Goal: Task Accomplishment & Management: Complete application form

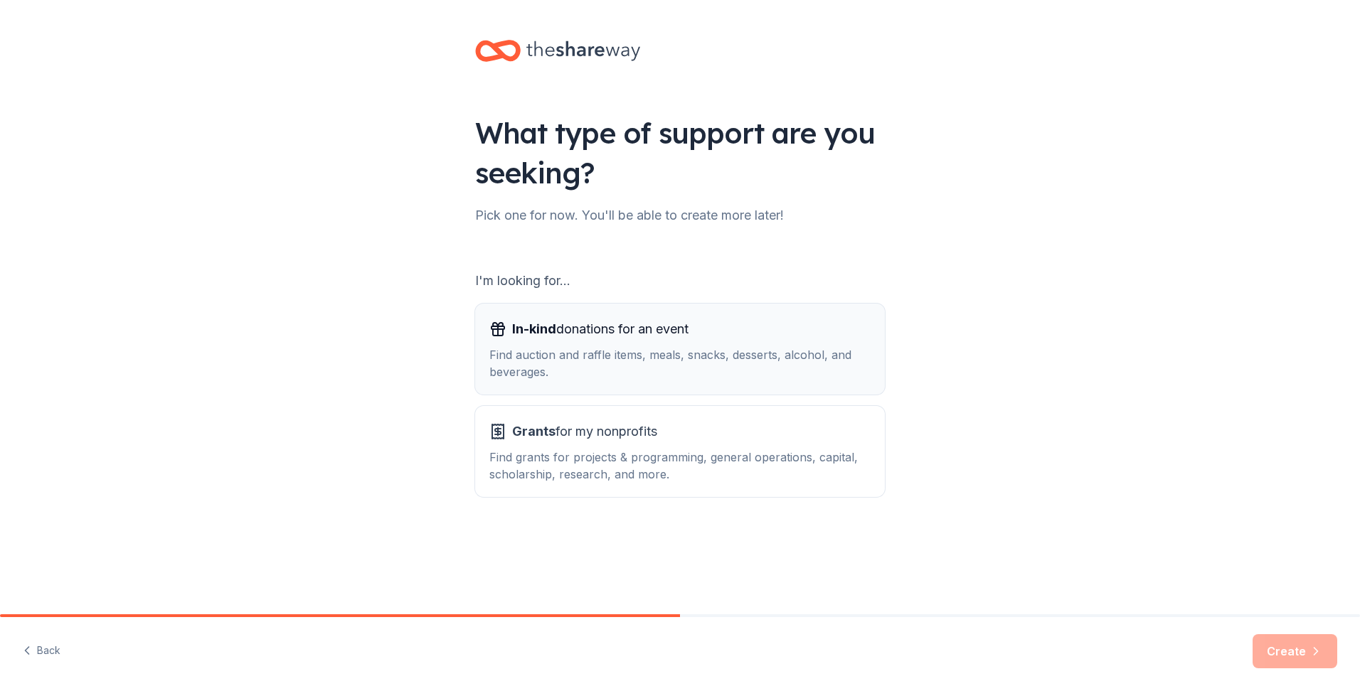
click at [730, 338] on div "In-kind donations for an event" at bounding box center [679, 329] width 381 height 23
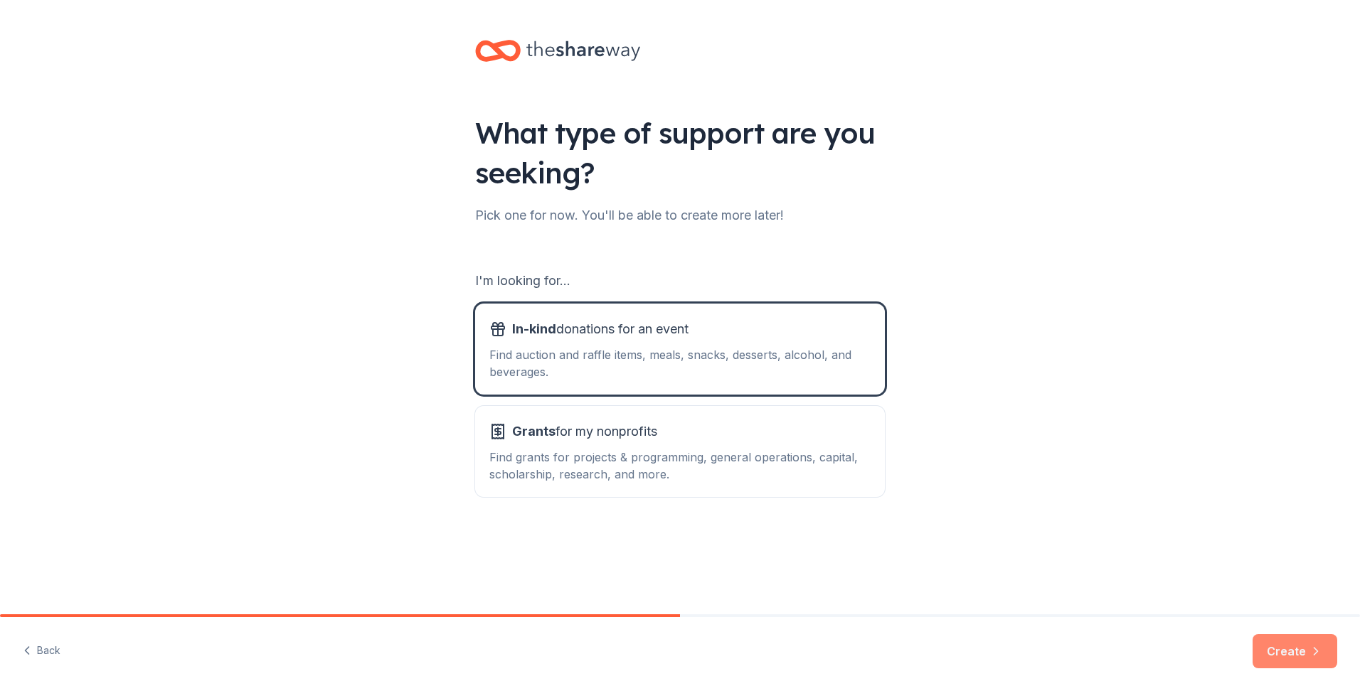
click at [1285, 655] on button "Create" at bounding box center [1295, 652] width 85 height 34
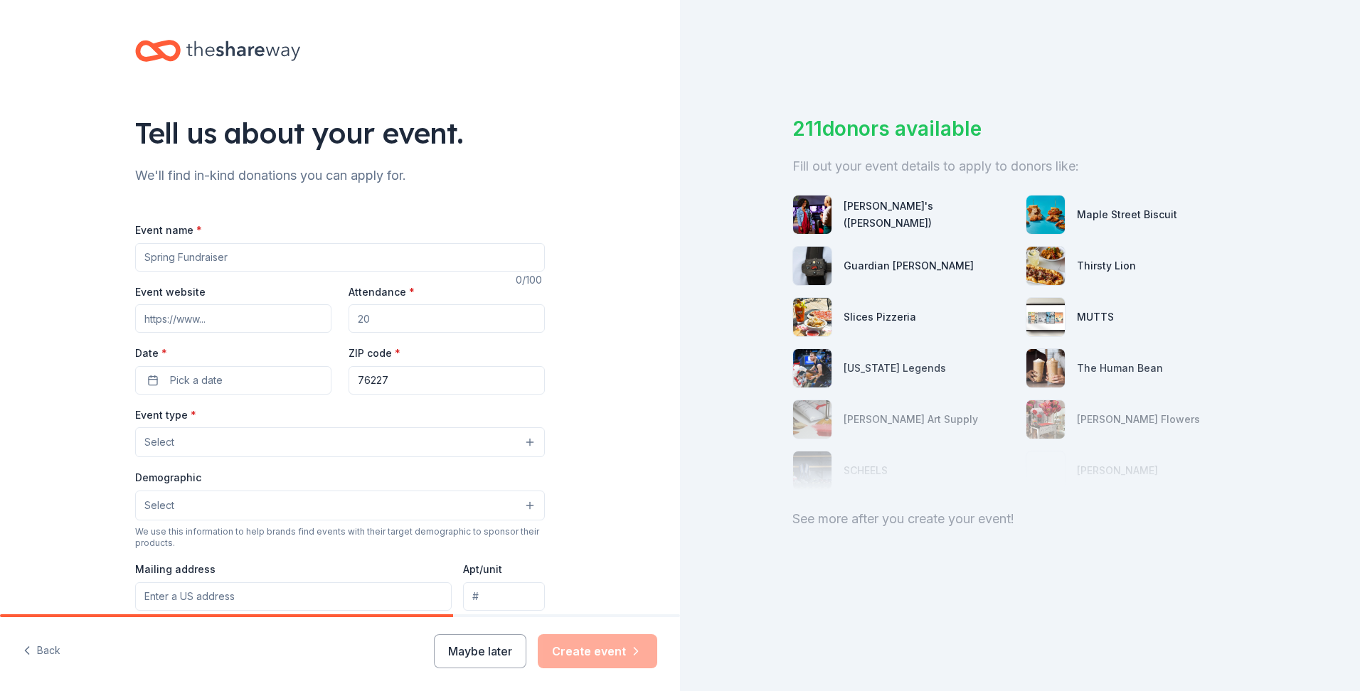
click at [334, 256] on input "Event name *" at bounding box center [340, 257] width 410 height 28
type input "Falcon Fest"
click at [417, 322] on input "Attendance *" at bounding box center [447, 318] width 196 height 28
type input "350"
click at [223, 381] on button "Pick a date" at bounding box center [233, 380] width 196 height 28
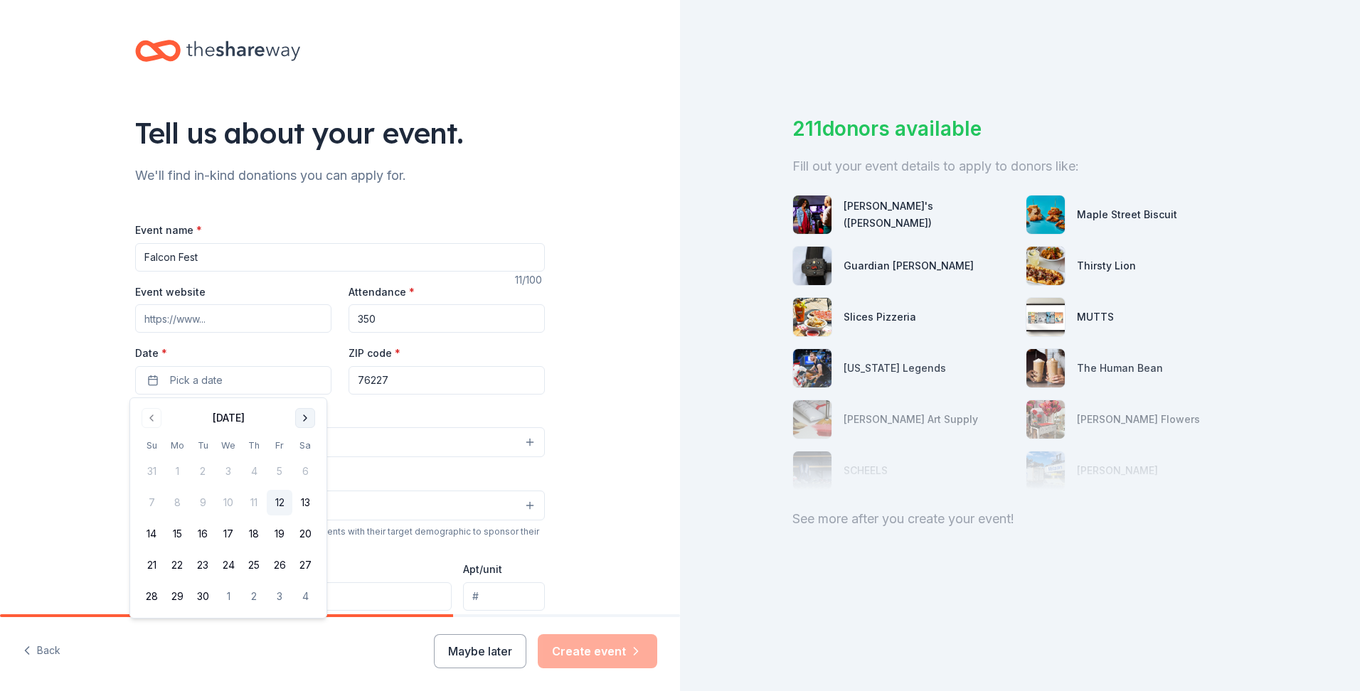
click at [308, 410] on button "Go to next month" at bounding box center [305, 418] width 20 height 20
click at [279, 573] on button "24" at bounding box center [280, 566] width 26 height 26
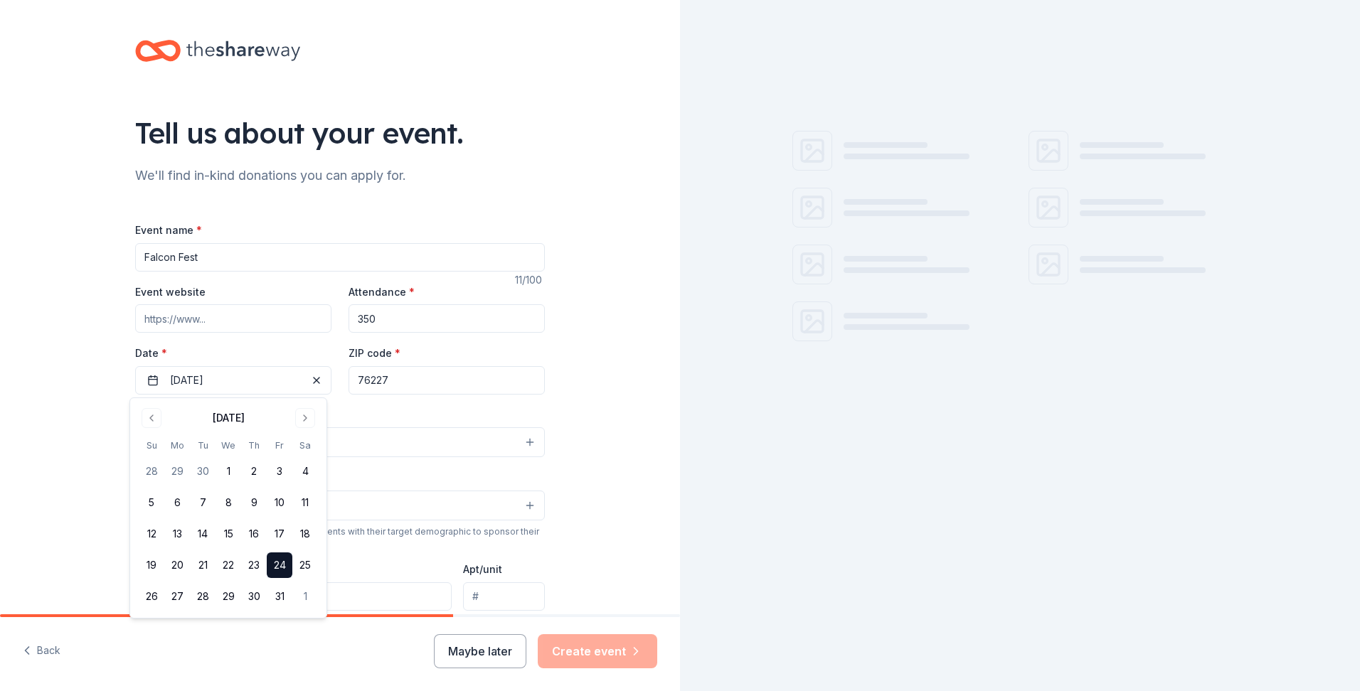
click at [558, 366] on div "Tell us about your event. We'll find in-kind donations you can apply for. Event…" at bounding box center [339, 473] width 455 height 947
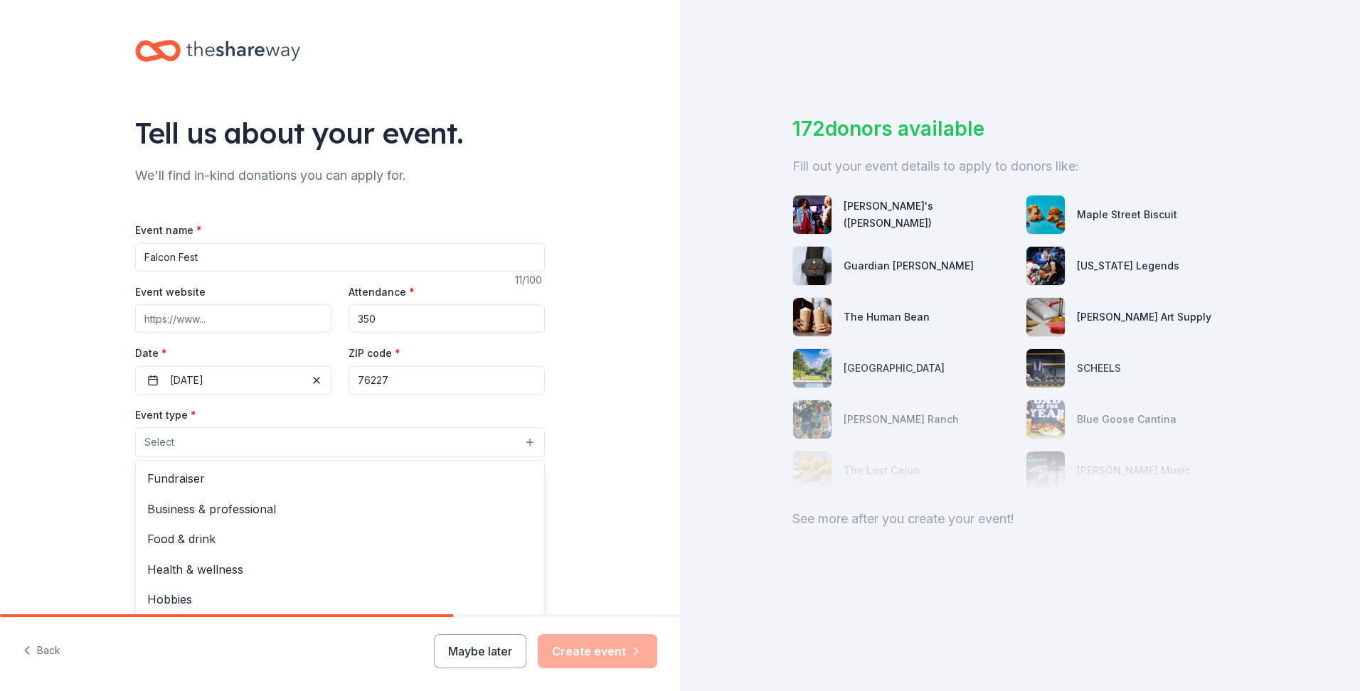
click at [164, 441] on span "Select" at bounding box center [159, 442] width 30 height 17
click at [212, 479] on span "Fundraiser" at bounding box center [340, 479] width 386 height 18
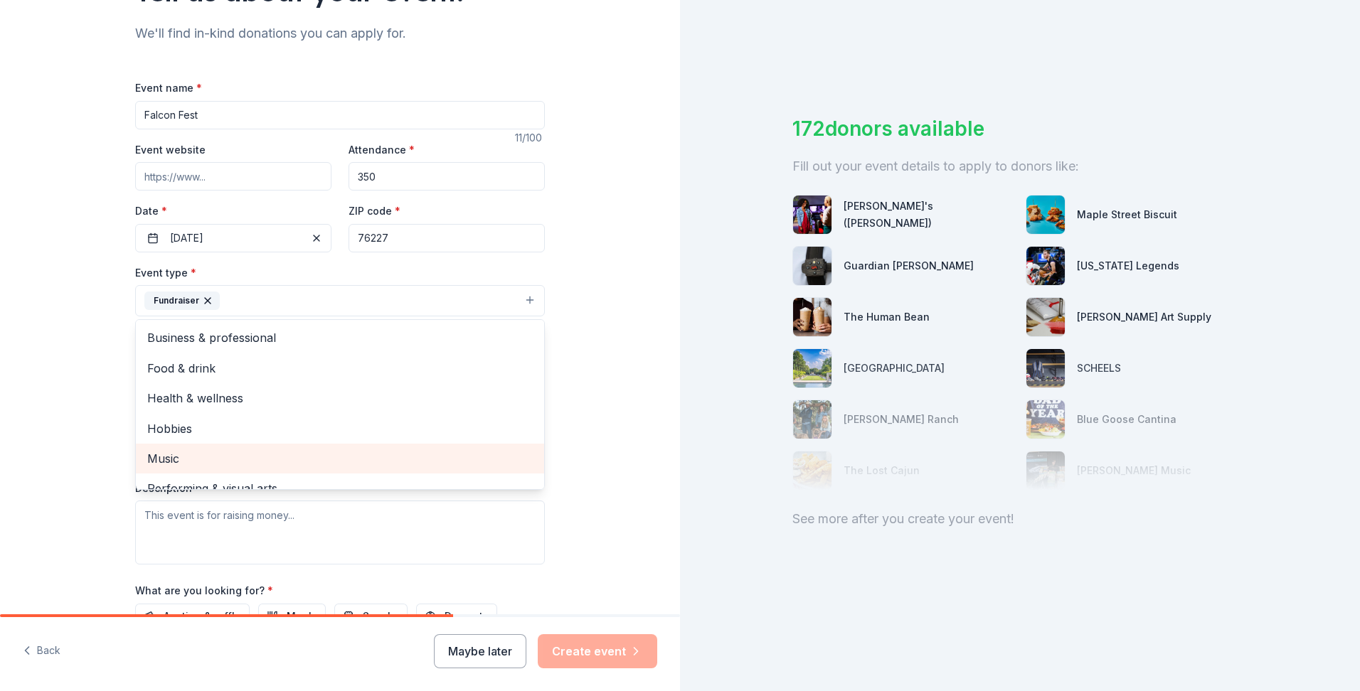
scroll to position [71, 0]
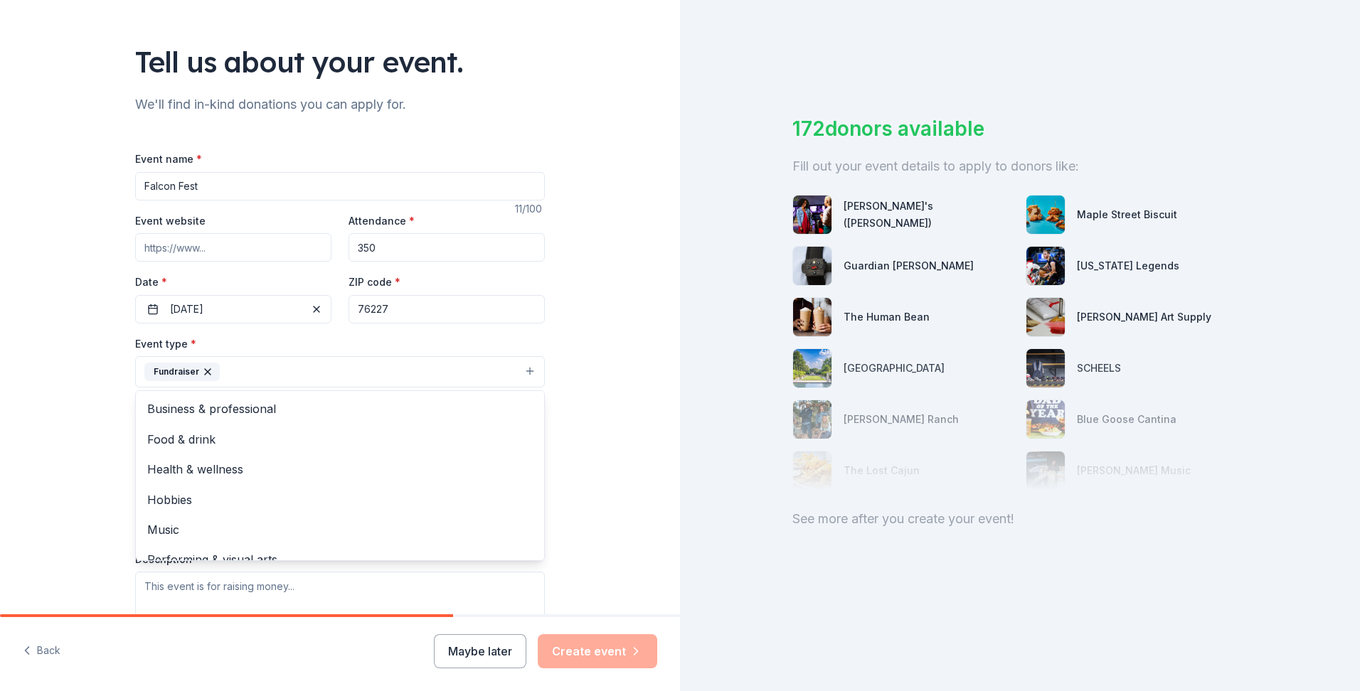
click at [588, 405] on div "Tell us about your event. We'll find in-kind donations you can apply for. Event…" at bounding box center [340, 403] width 680 height 948
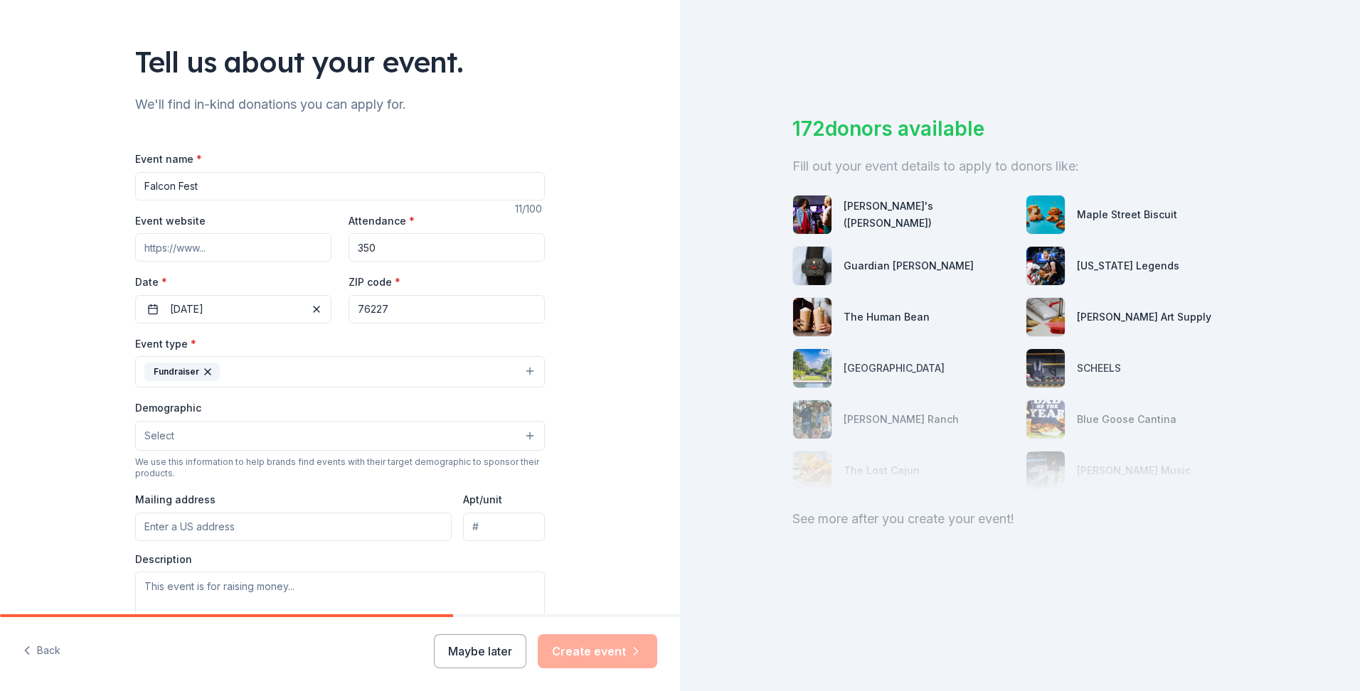
click at [424, 372] on button "Fundraiser" at bounding box center [340, 371] width 410 height 31
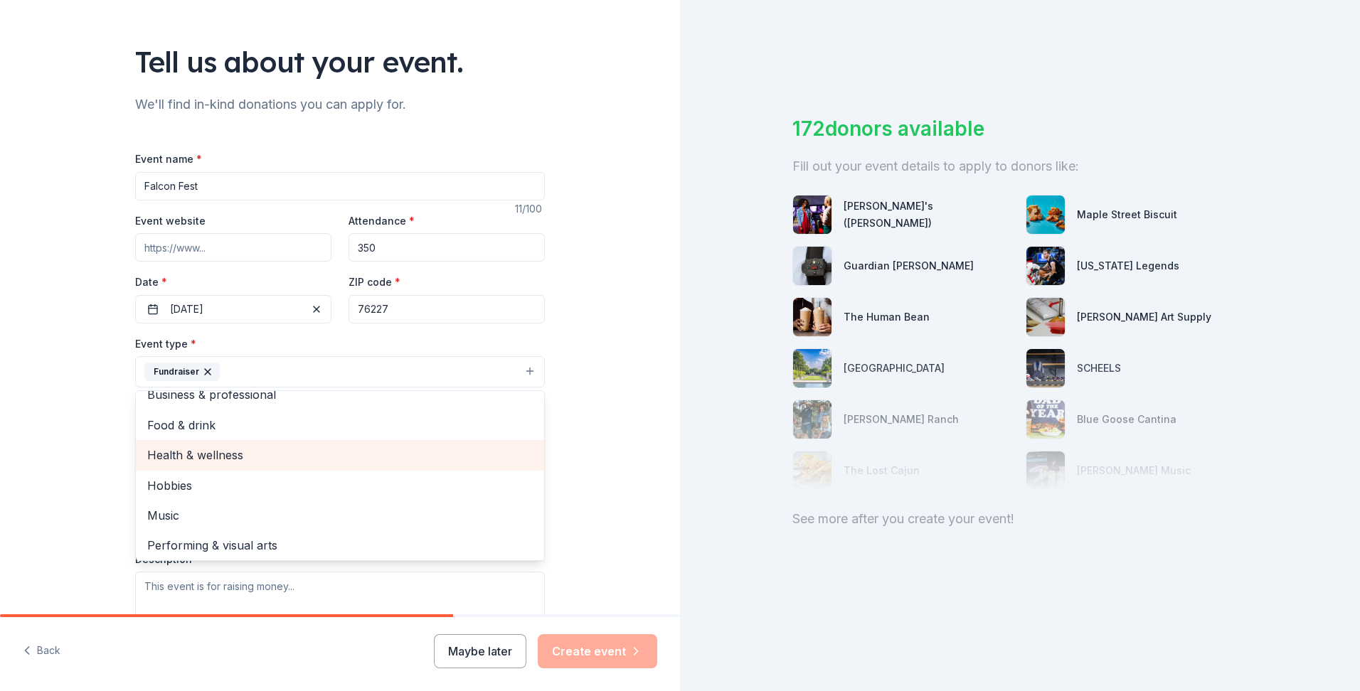
scroll to position [17, 0]
click at [620, 514] on div "Tell us about your event. We'll find in-kind donations you can apply for. Event…" at bounding box center [340, 403] width 680 height 948
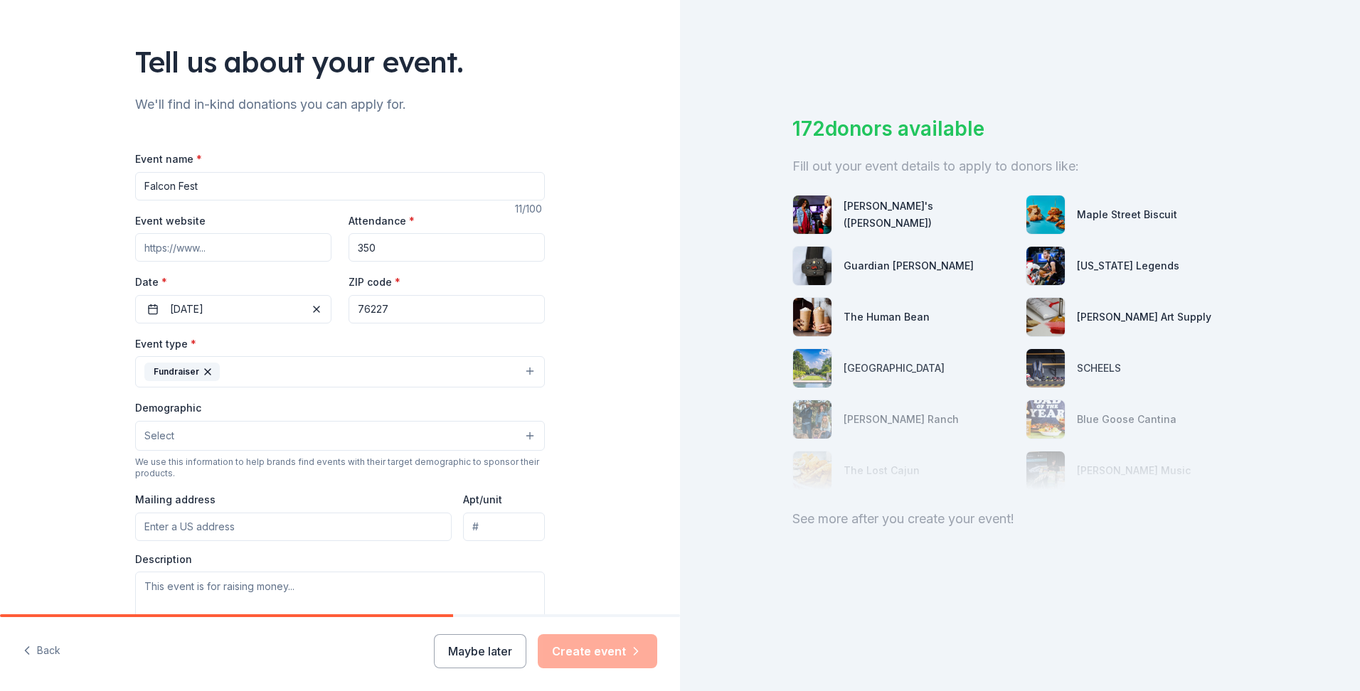
click at [472, 439] on button "Select" at bounding box center [340, 436] width 410 height 30
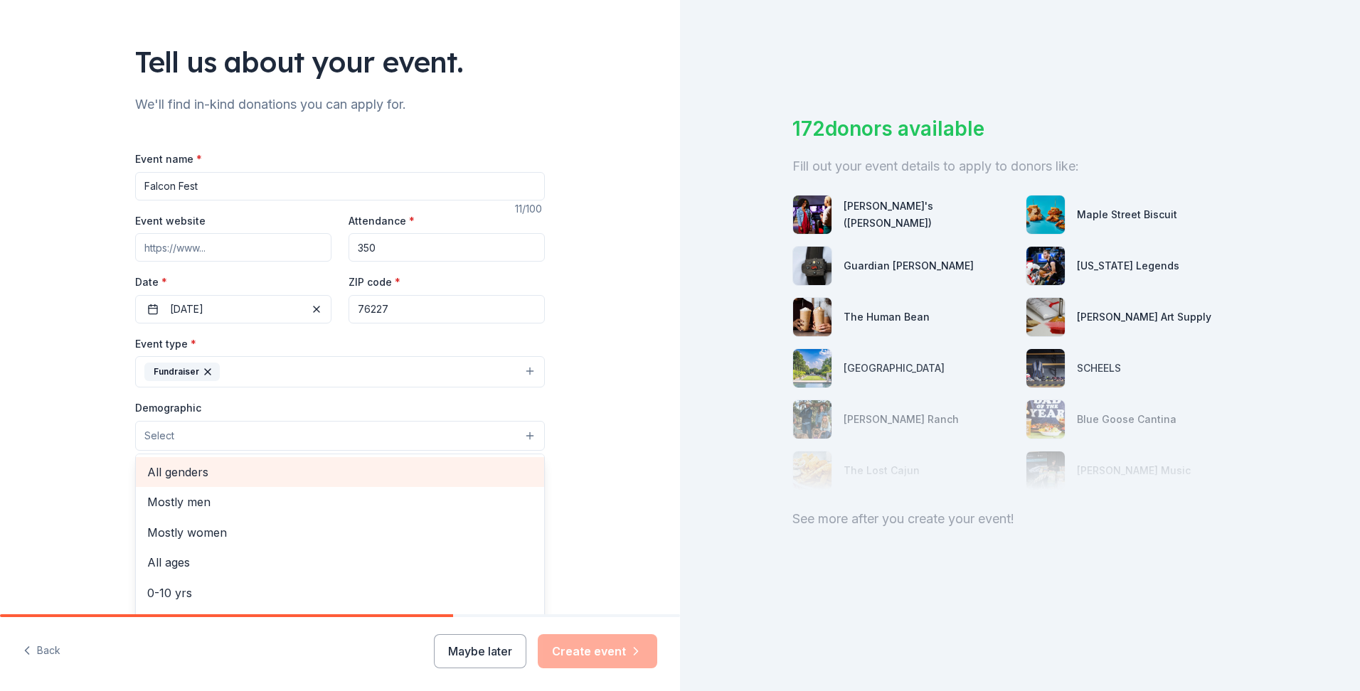
click at [258, 470] on span "All genders" at bounding box center [340, 472] width 386 height 18
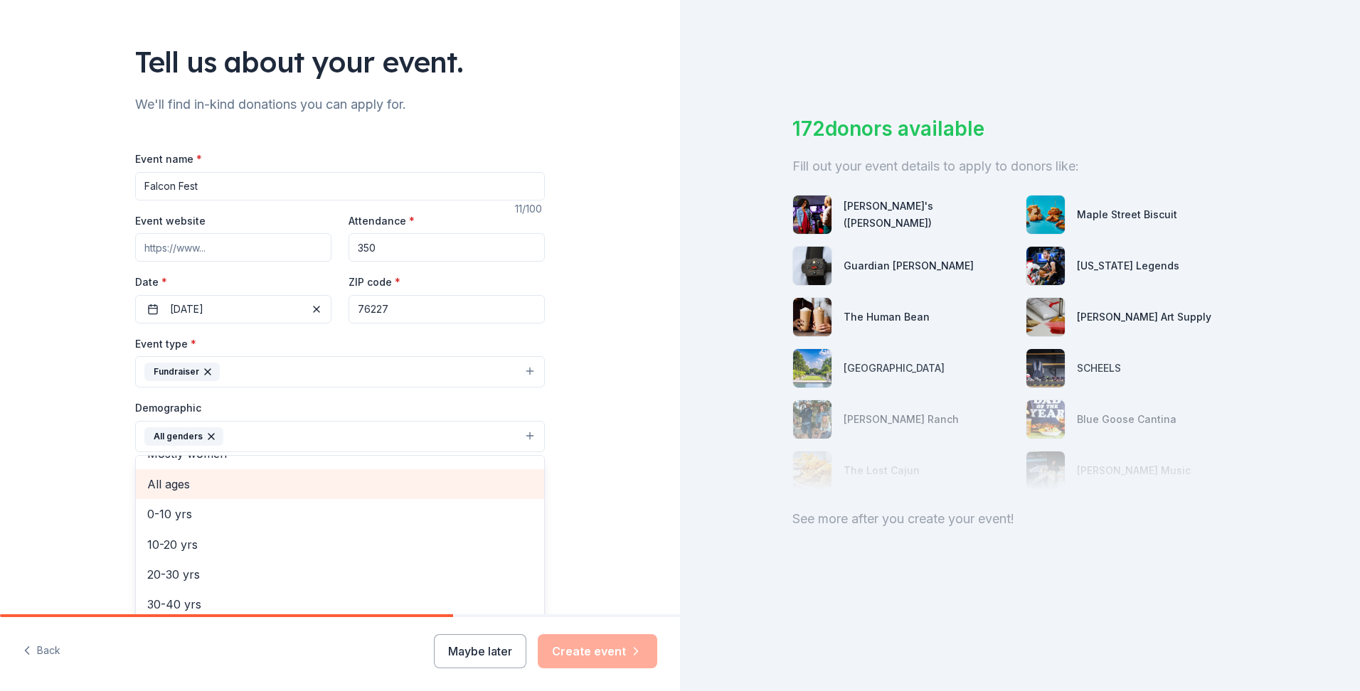
scroll to position [71, 0]
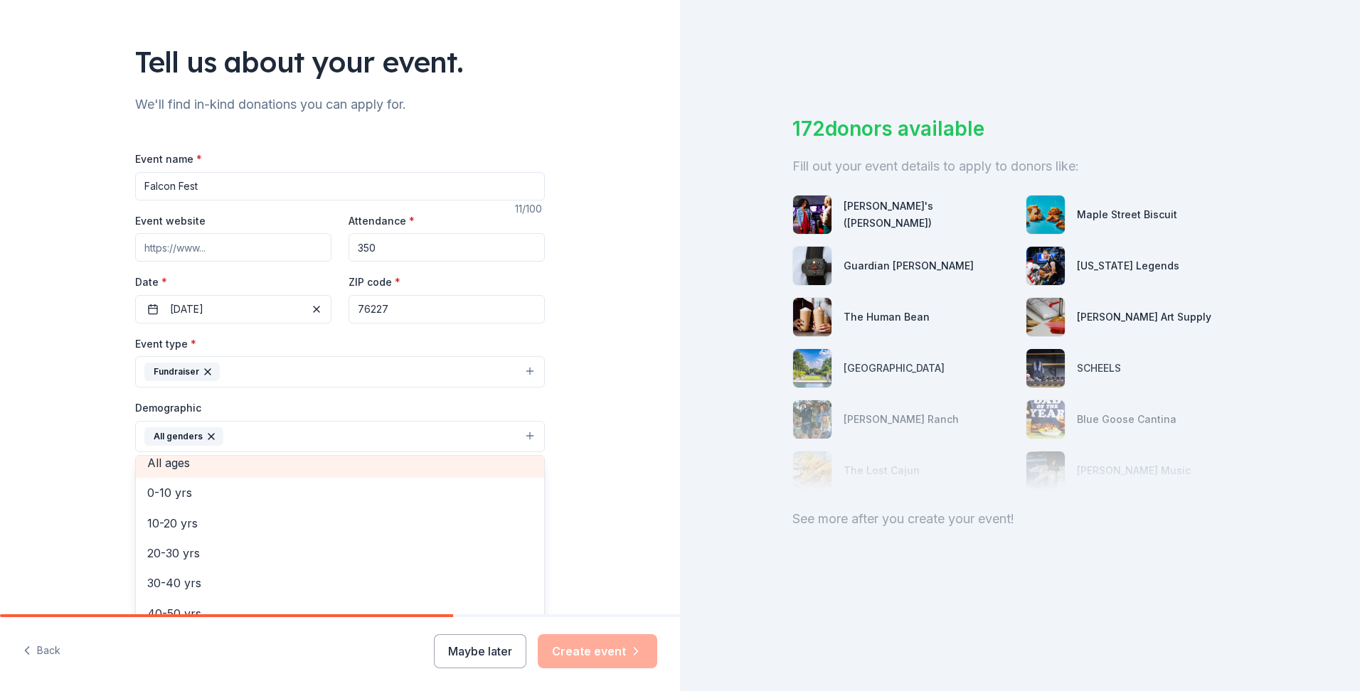
click at [239, 465] on span "All ages" at bounding box center [340, 463] width 386 height 18
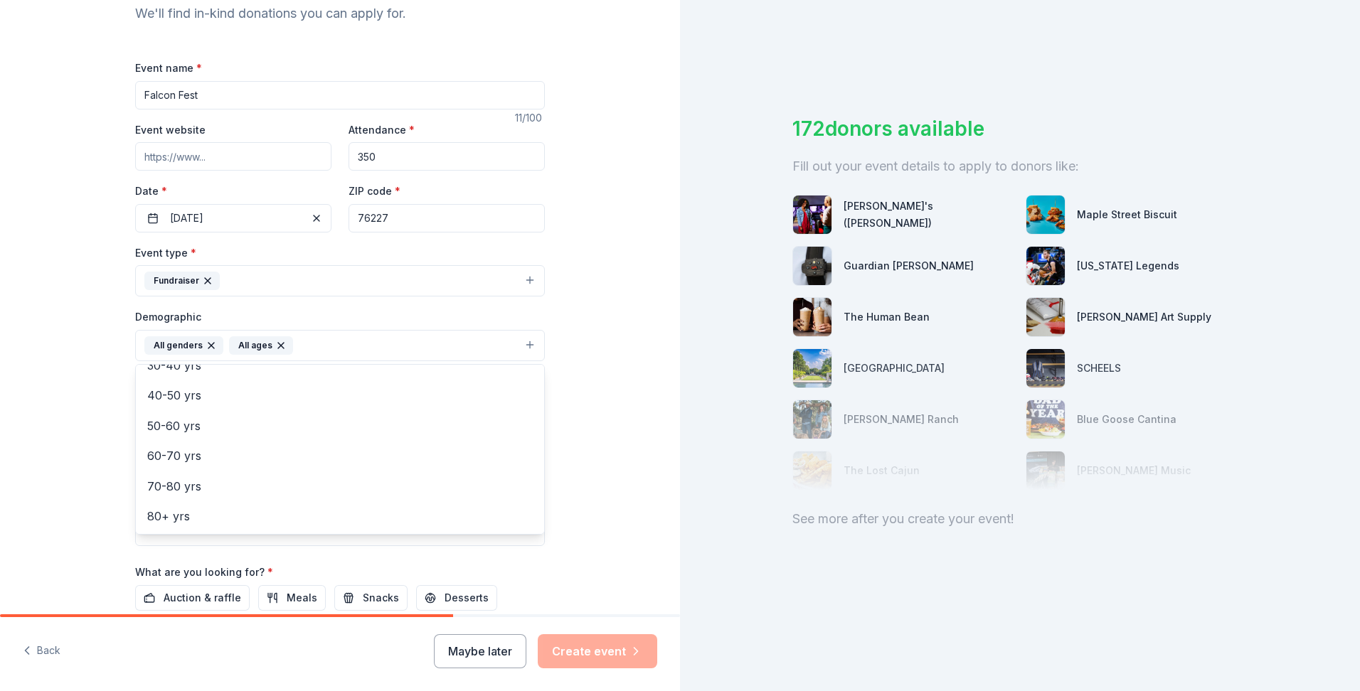
scroll to position [213, 0]
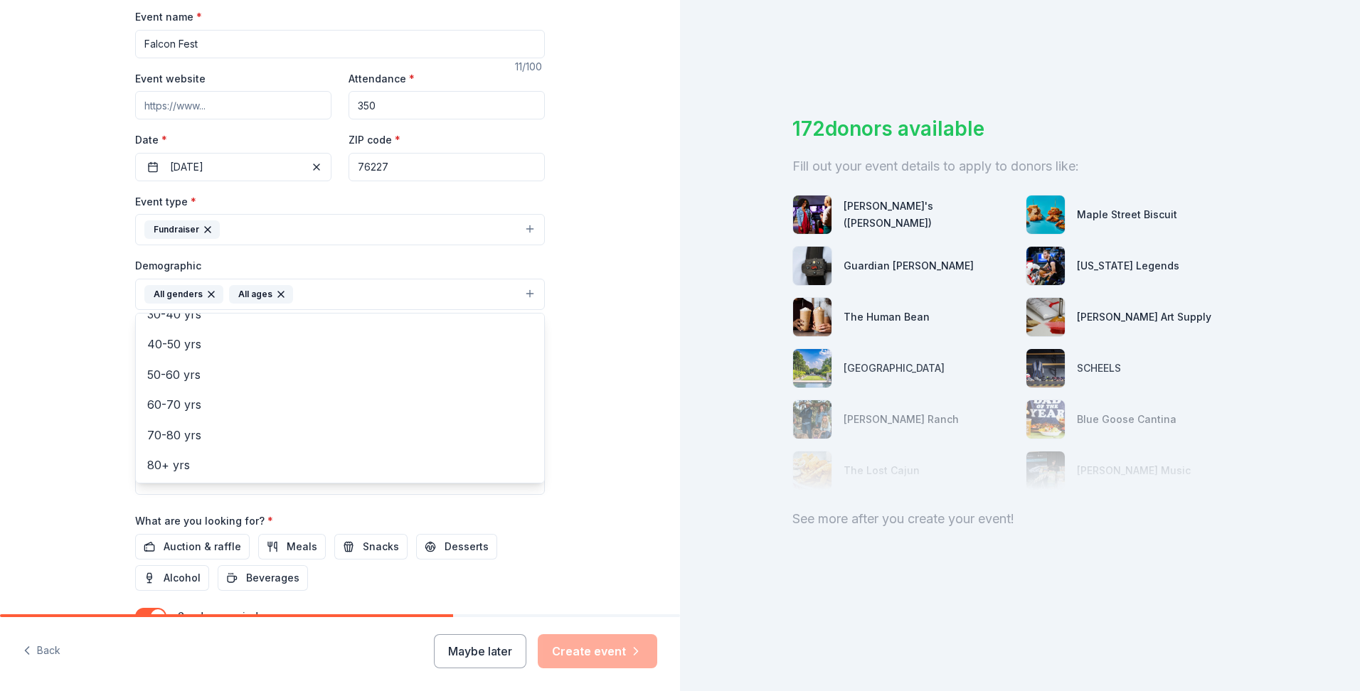
click at [595, 484] on div "Tell us about your event. We'll find in-kind donations you can apply for. Event…" at bounding box center [340, 262] width 680 height 950
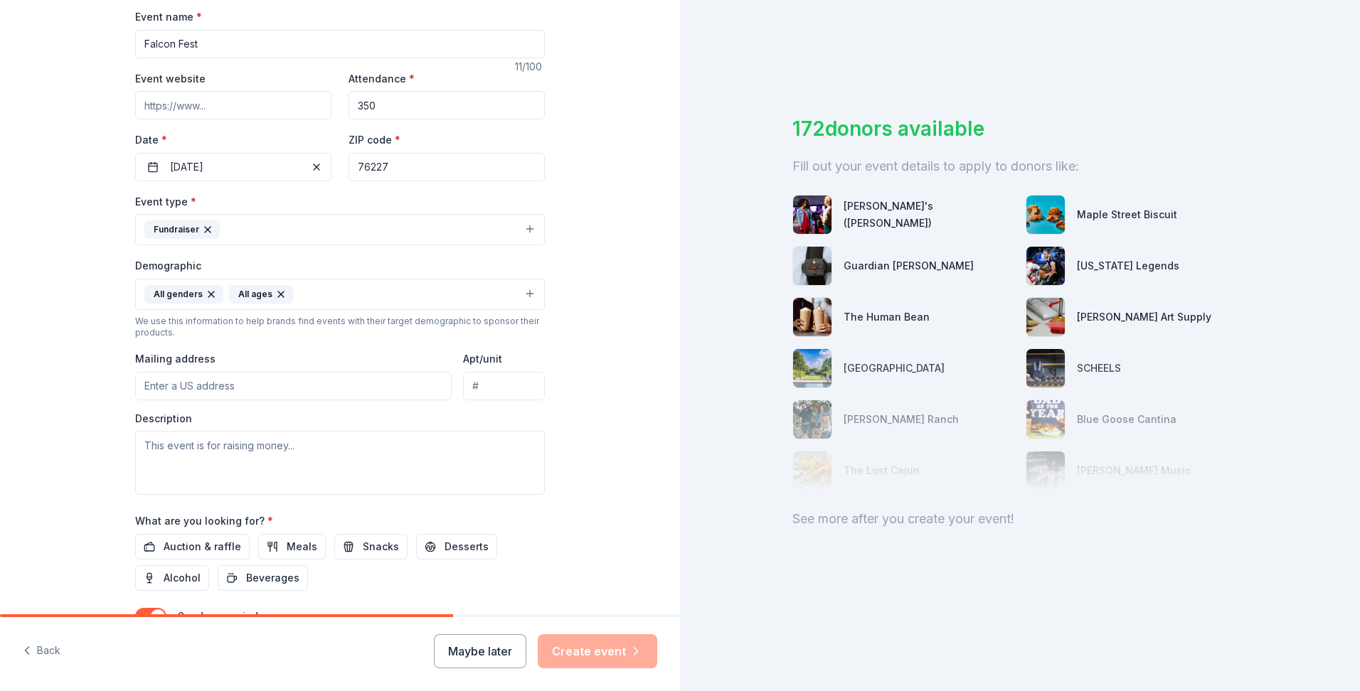
click at [314, 391] on input "Mailing address" at bounding box center [293, 386] width 317 height 28
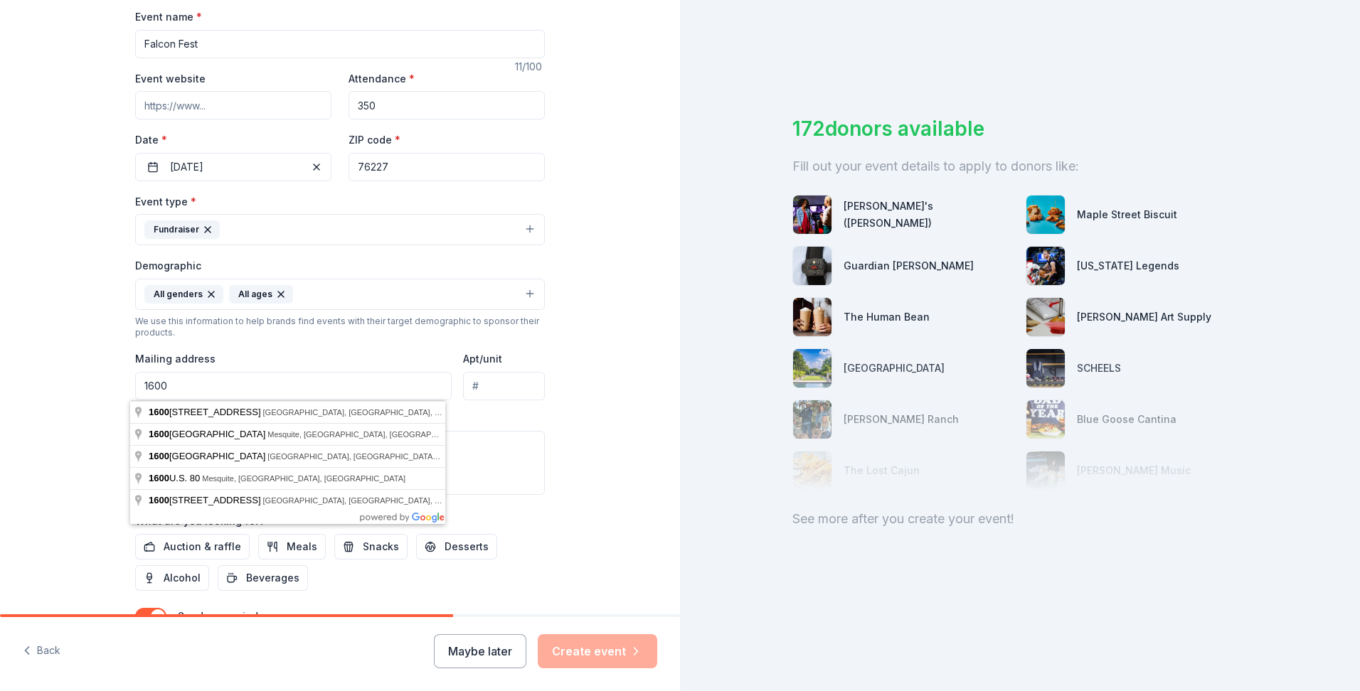
type input "1600 Navo Rd Aubrey TX 76227"
type input "[GEOGRAPHIC_DATA] PTA"
click at [556, 438] on div "Tell us about your event. We'll find in-kind donations you can apply for. Event…" at bounding box center [339, 262] width 455 height 950
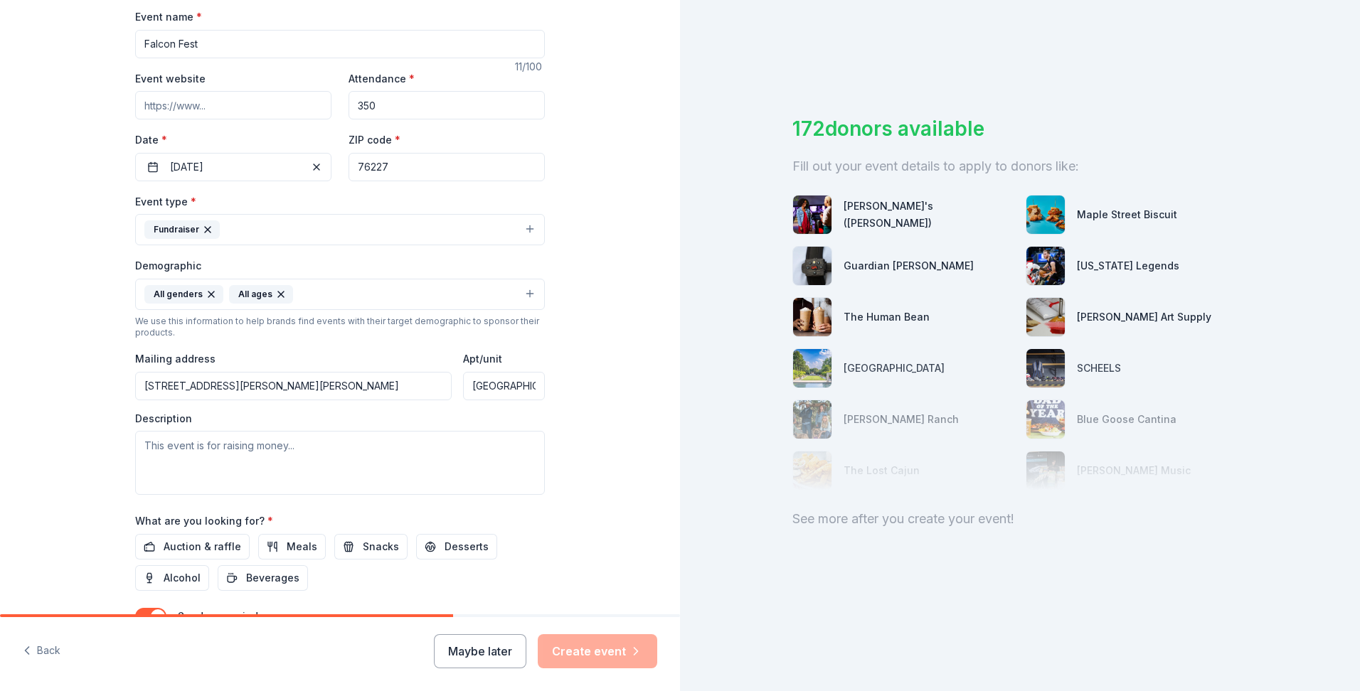
drag, startPoint x: 464, startPoint y: 388, endPoint x: 1000, endPoint y: 401, distance: 536.5
click at [1000, 401] on div "Tell us about your event. We'll find in-kind donations you can apply for. Event…" at bounding box center [680, 345] width 1360 height 691
click at [181, 452] on textarea at bounding box center [340, 463] width 410 height 64
paste textarea "Each year, we host events and programs that directly benefit our students and s…"
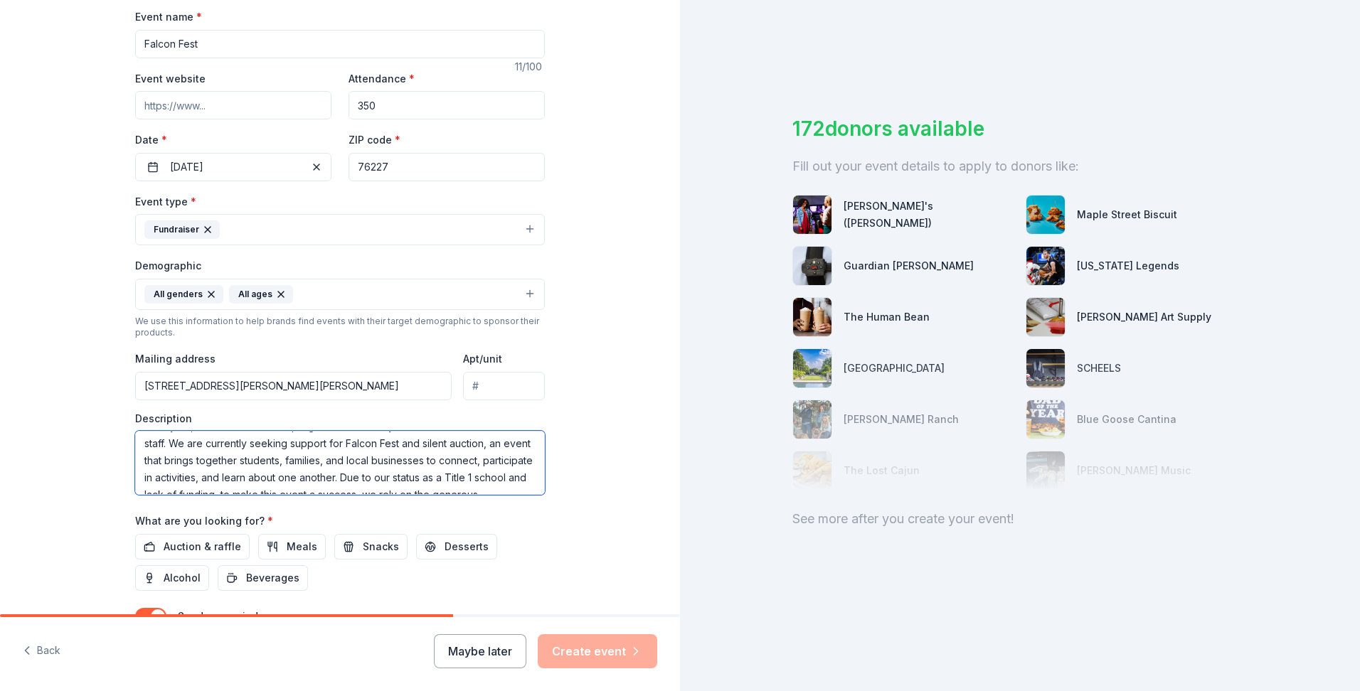
scroll to position [28, 0]
drag, startPoint x: 270, startPoint y: 468, endPoint x: 253, endPoint y: 468, distance: 17.8
click at [253, 468] on textarea "Each year, we host events and programs that directly benefit our students and s…" at bounding box center [340, 463] width 410 height 64
click at [362, 467] on textarea "Each year, we host events and programs that directly benefit our students and s…" at bounding box center [340, 463] width 410 height 64
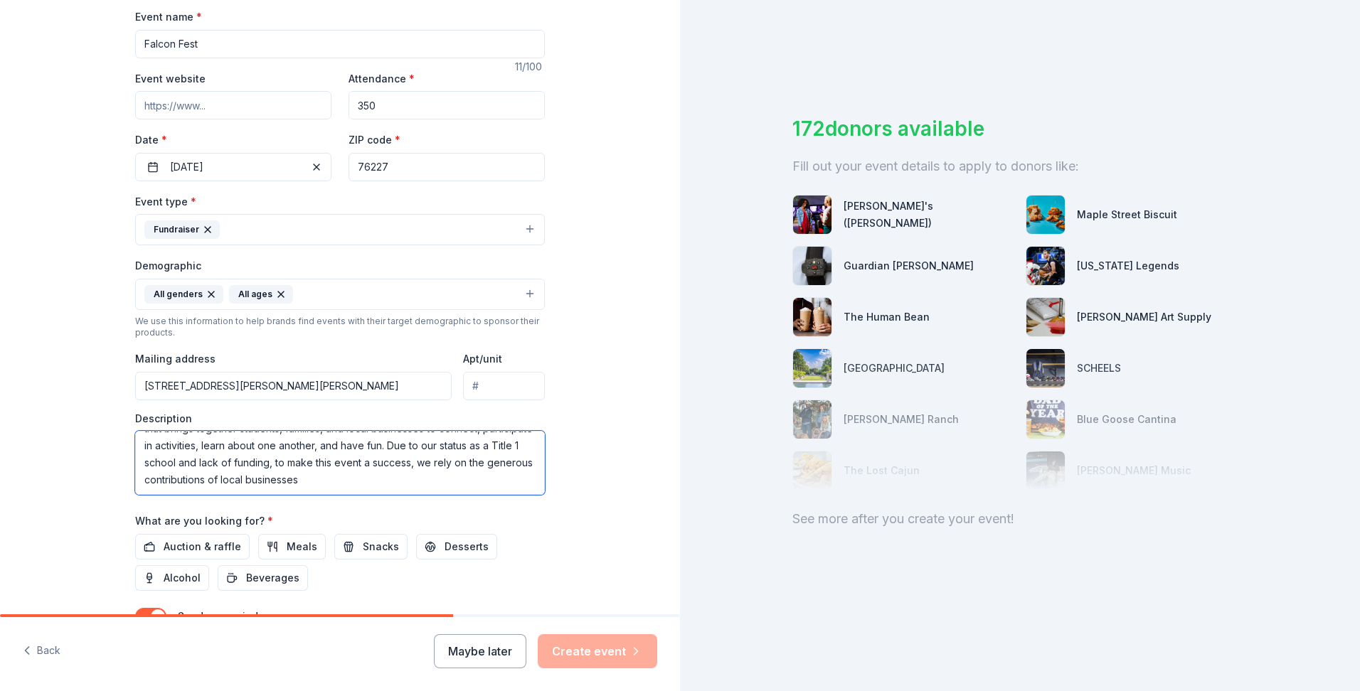
click at [371, 479] on textarea "Each year, we host events and programs that directly benefit our students and s…" at bounding box center [340, 463] width 410 height 64
drag, startPoint x: 311, startPoint y: 488, endPoint x: 253, endPoint y: 488, distance: 57.6
click at [253, 488] on textarea "Each year, we host events and programs that directly benefit our students and s…" at bounding box center [340, 463] width 410 height 64
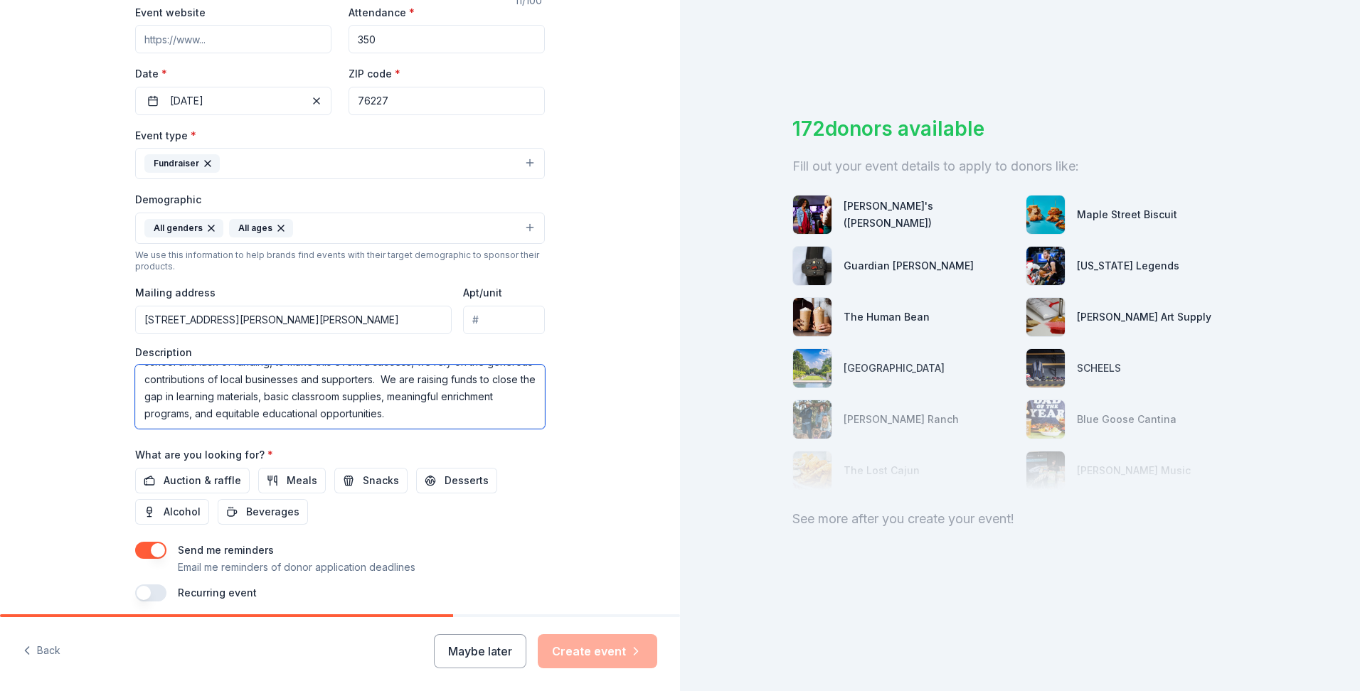
scroll to position [335, 0]
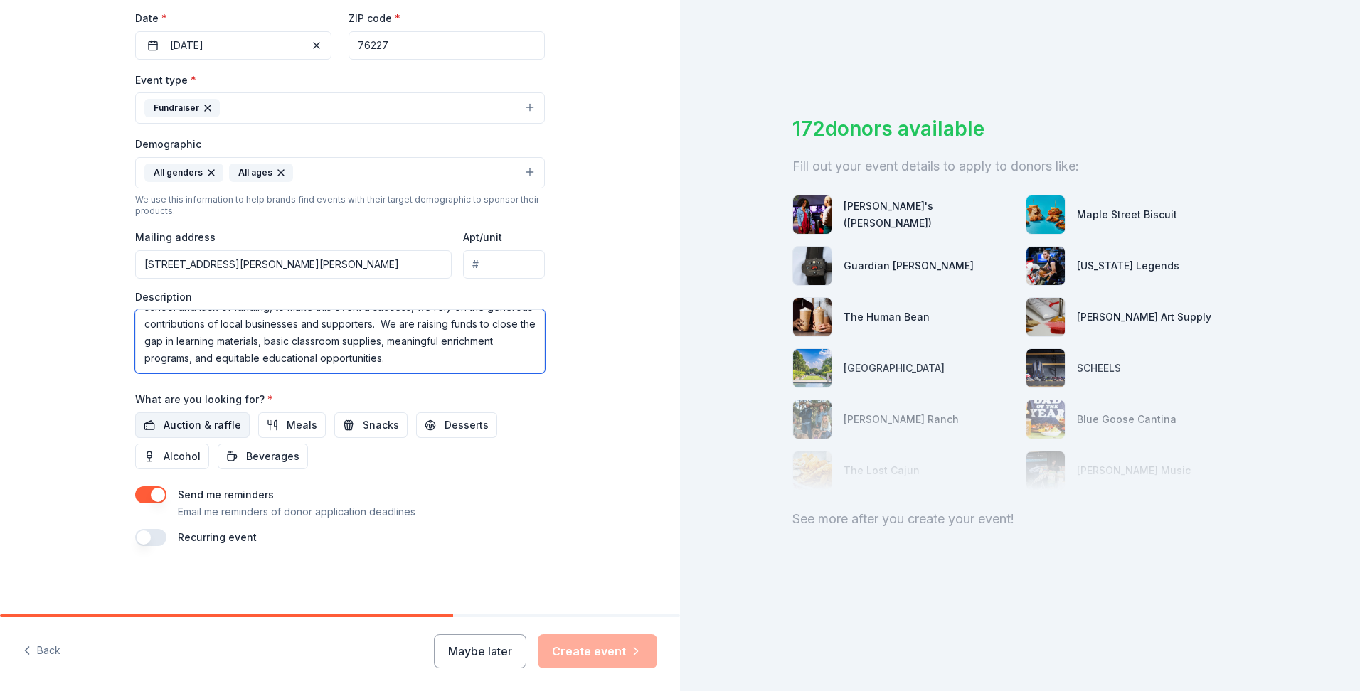
type textarea "Each year, we host events and programs that directly benefit our students and s…"
click at [205, 426] on span "Auction & raffle" at bounding box center [203, 425] width 78 height 17
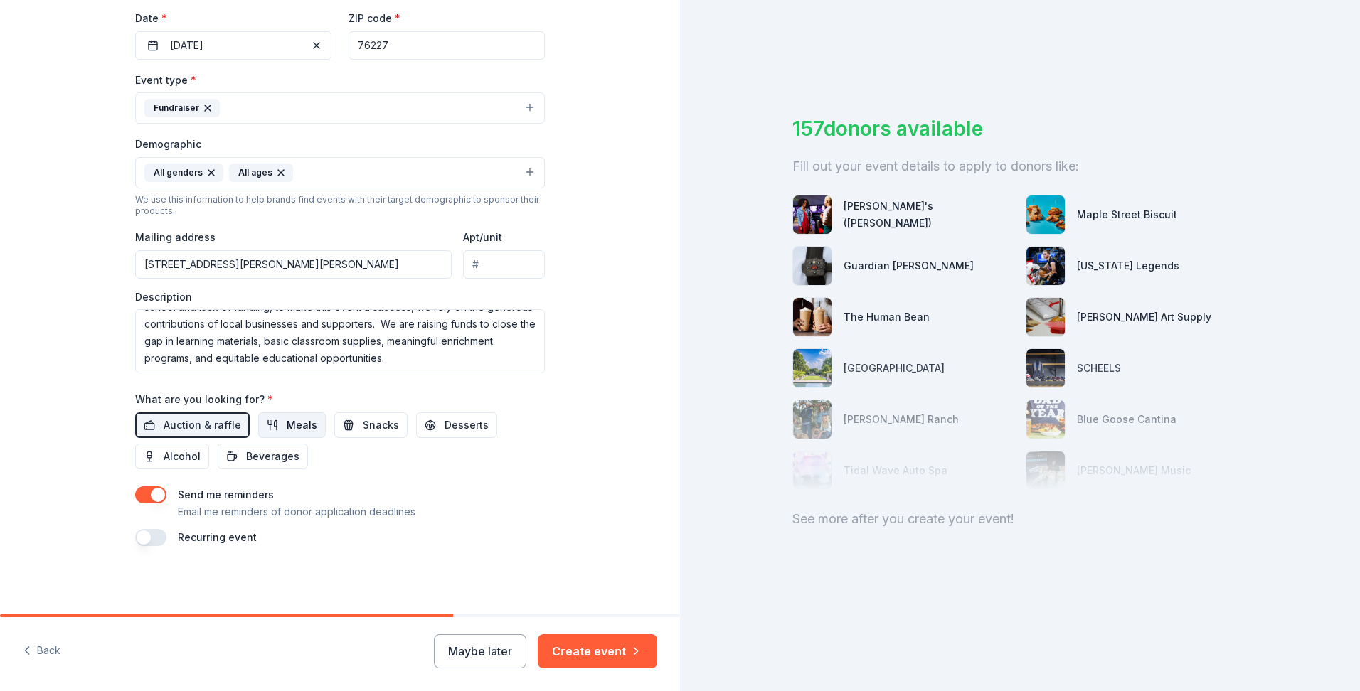
click at [314, 433] on button "Meals" at bounding box center [292, 426] width 68 height 26
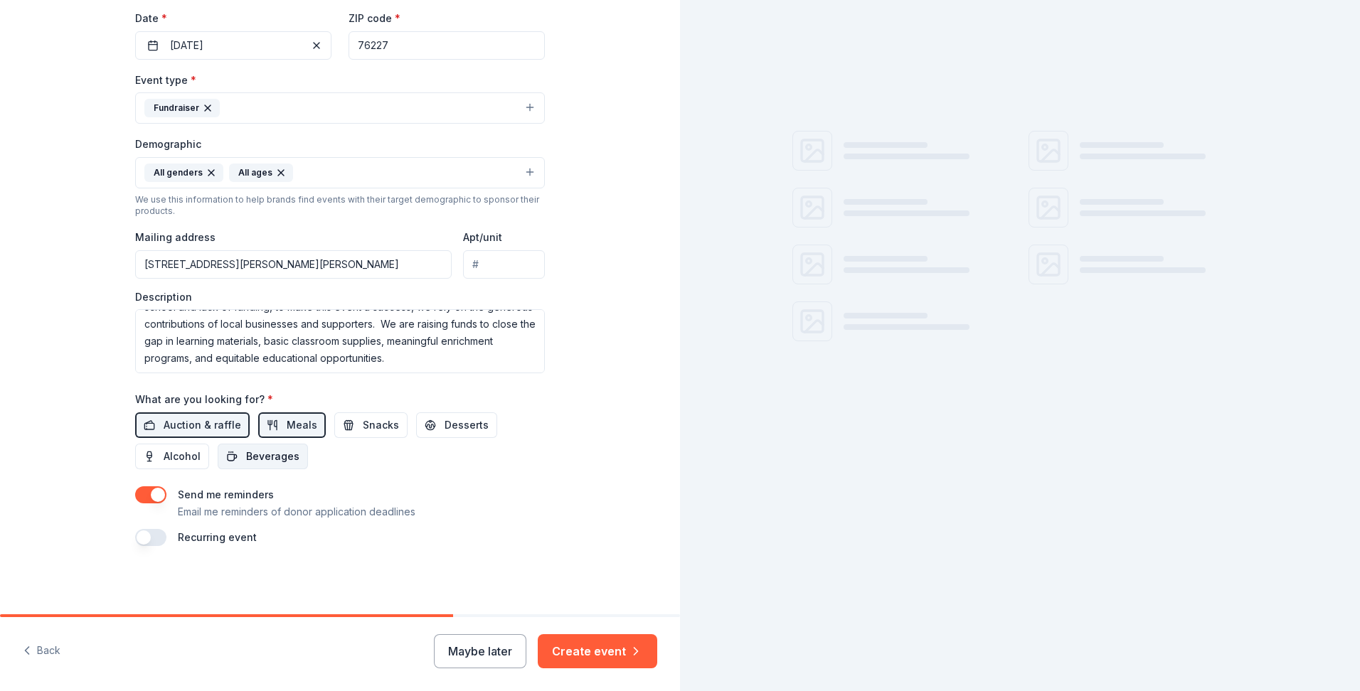
click at [280, 452] on span "Beverages" at bounding box center [272, 456] width 53 height 17
click at [372, 429] on span "Snacks" at bounding box center [381, 425] width 36 height 17
click at [445, 429] on span "Desserts" at bounding box center [467, 425] width 44 height 17
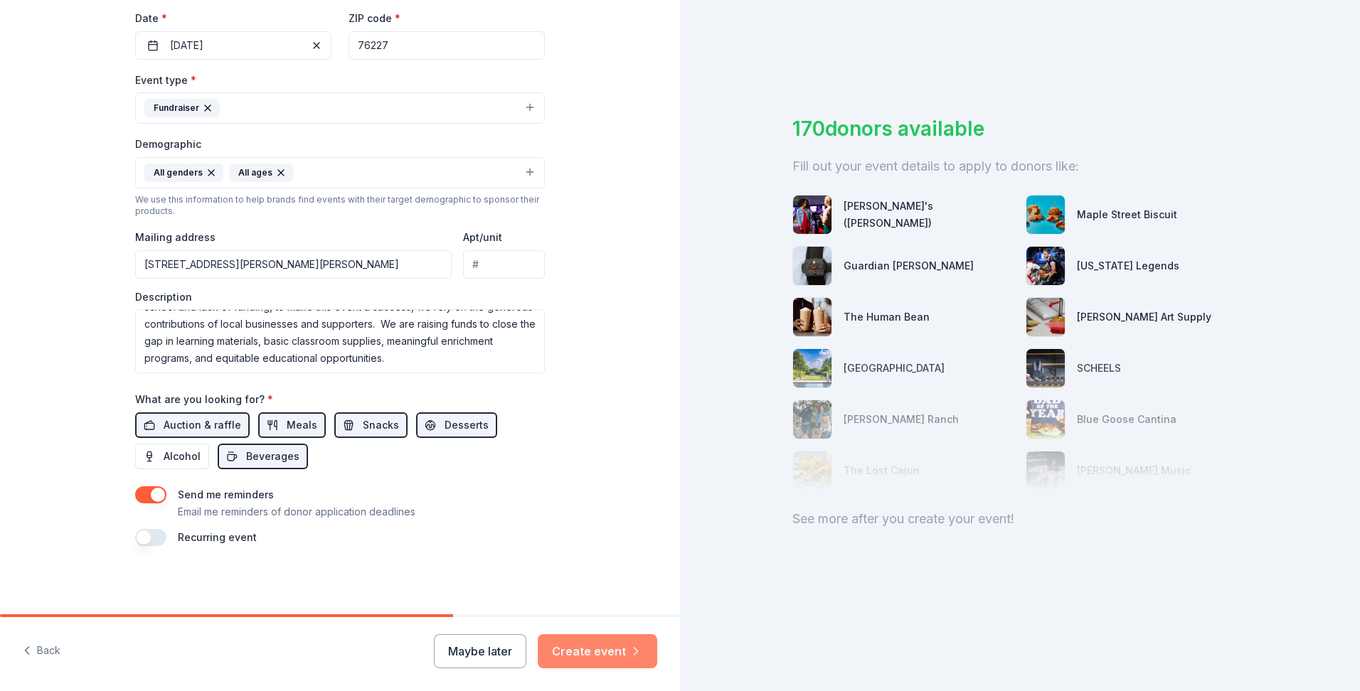
click at [593, 651] on button "Create event" at bounding box center [598, 652] width 120 height 34
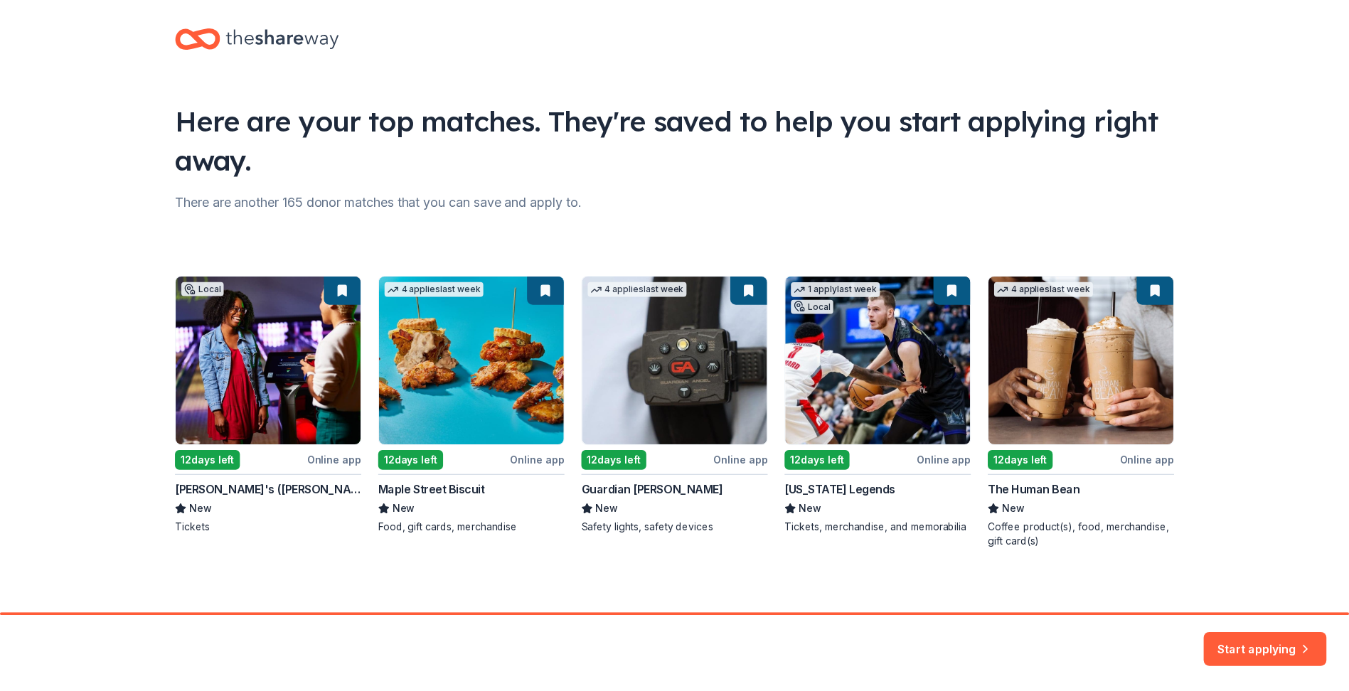
scroll to position [18, 0]
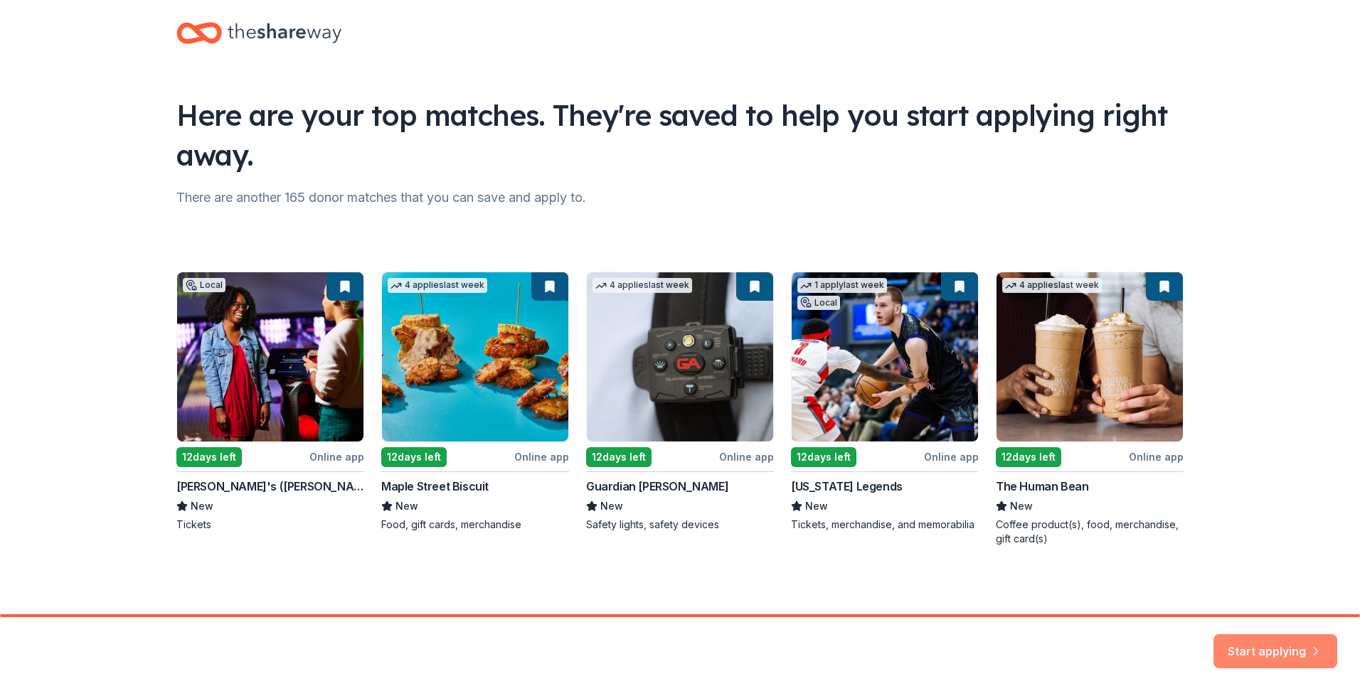
click at [1254, 649] on button "Start applying" at bounding box center [1276, 643] width 124 height 34
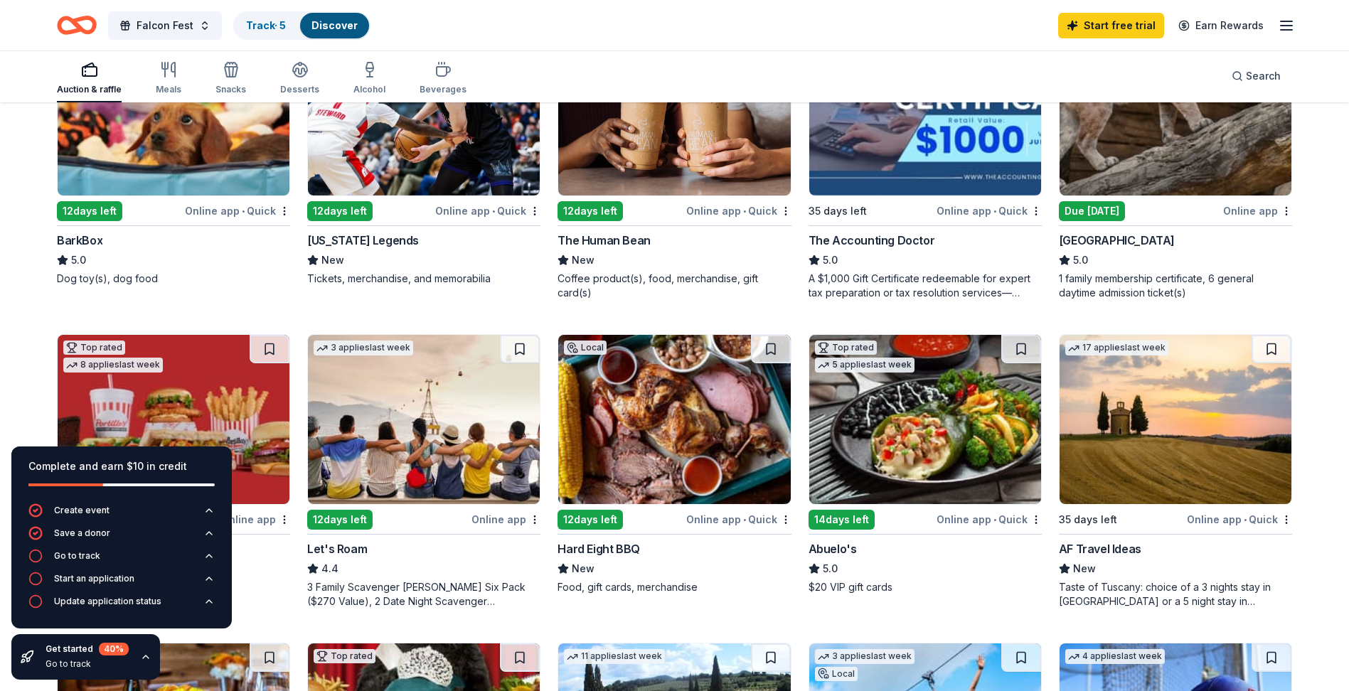
scroll to position [569, 0]
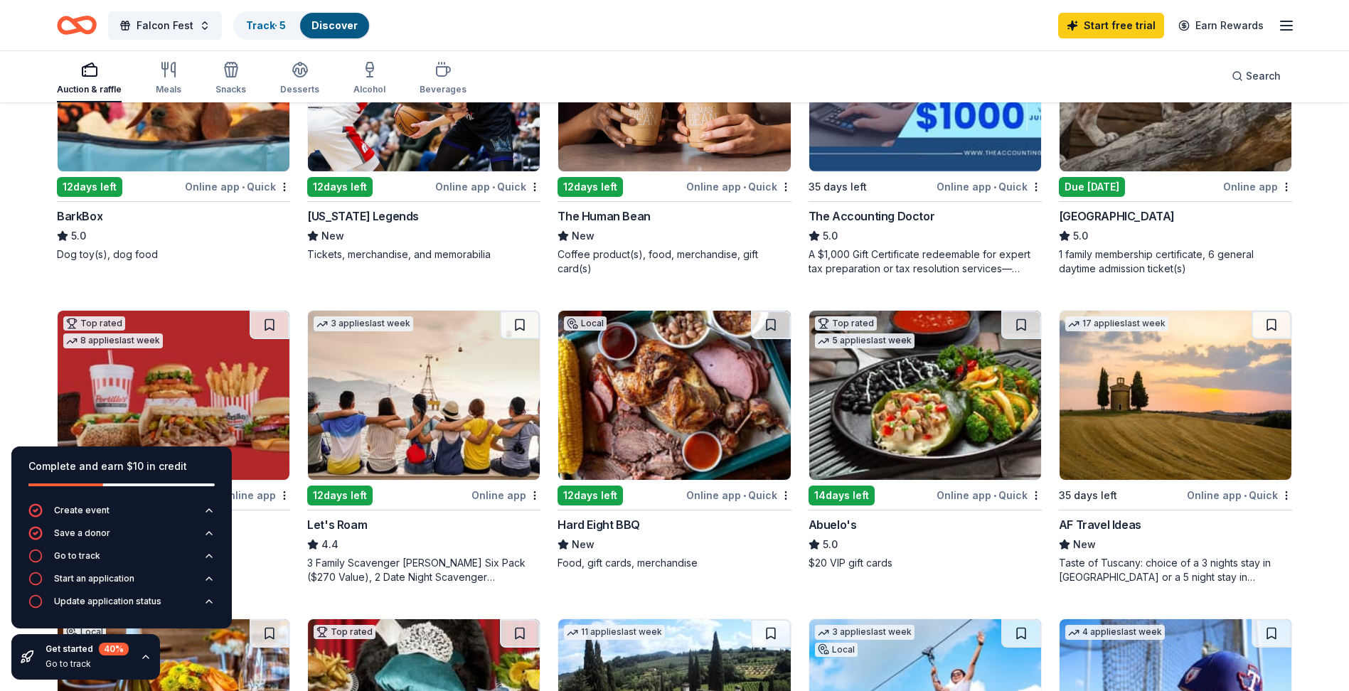
click at [648, 534] on div "Hard Eight BBQ New Food, gift cards, merchandise" at bounding box center [674, 543] width 233 height 54
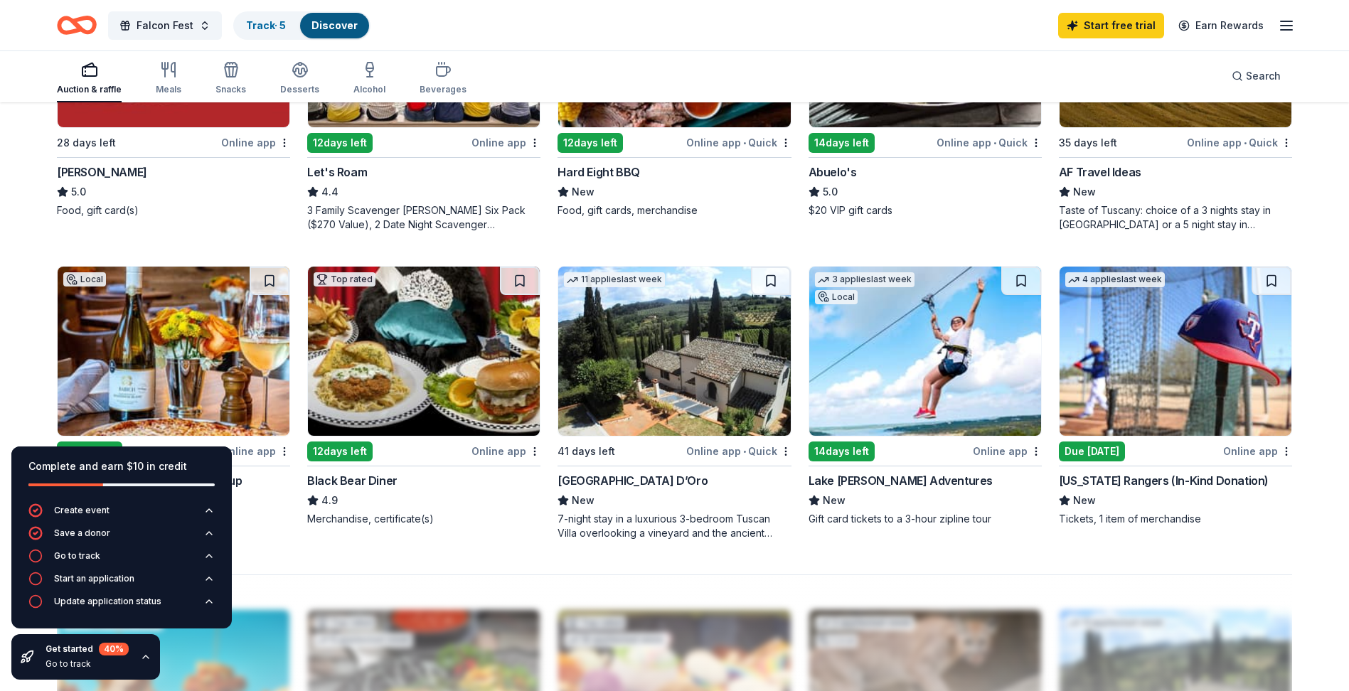
scroll to position [808, 0]
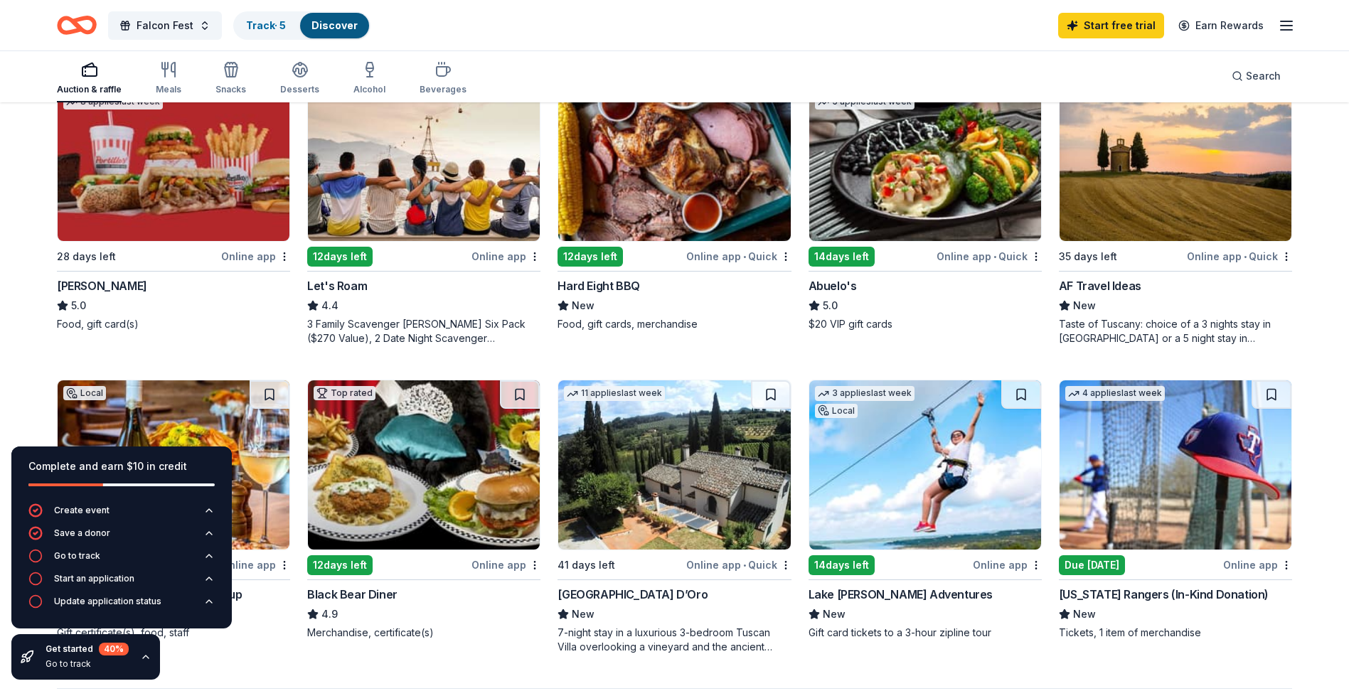
click at [396, 311] on div "4.4" at bounding box center [423, 305] width 233 height 17
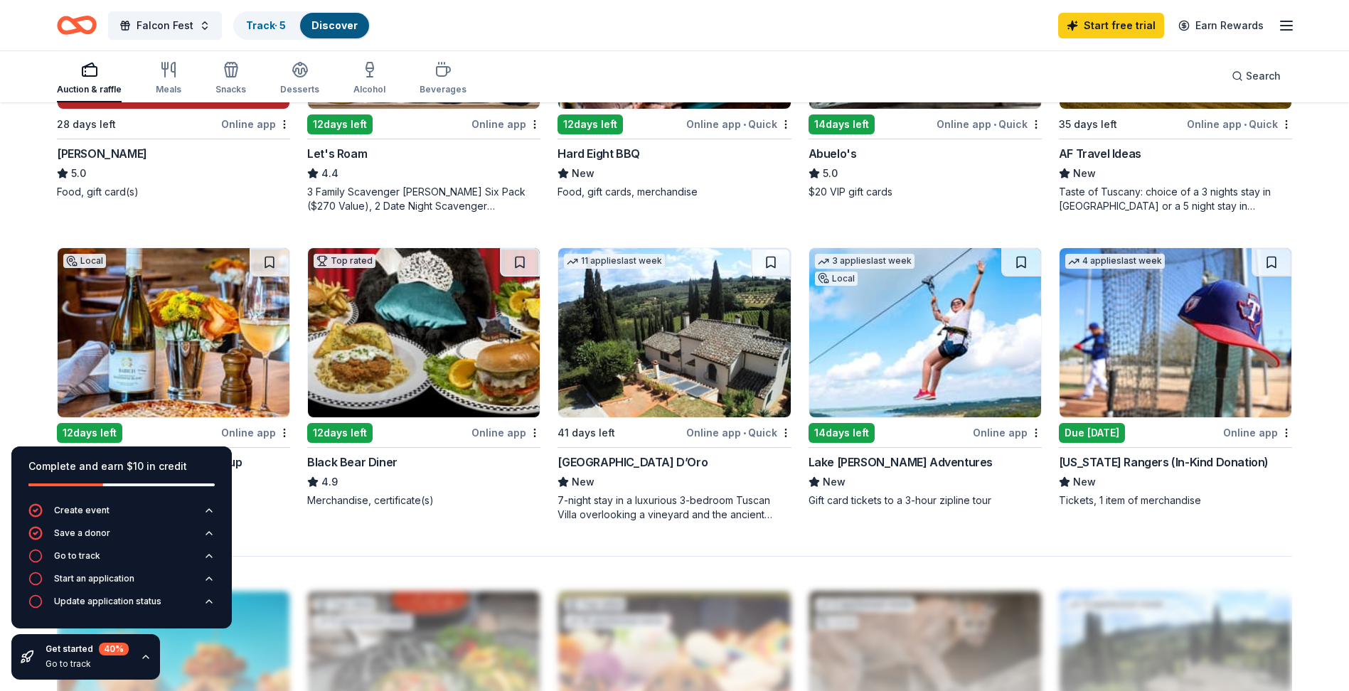
scroll to position [950, 0]
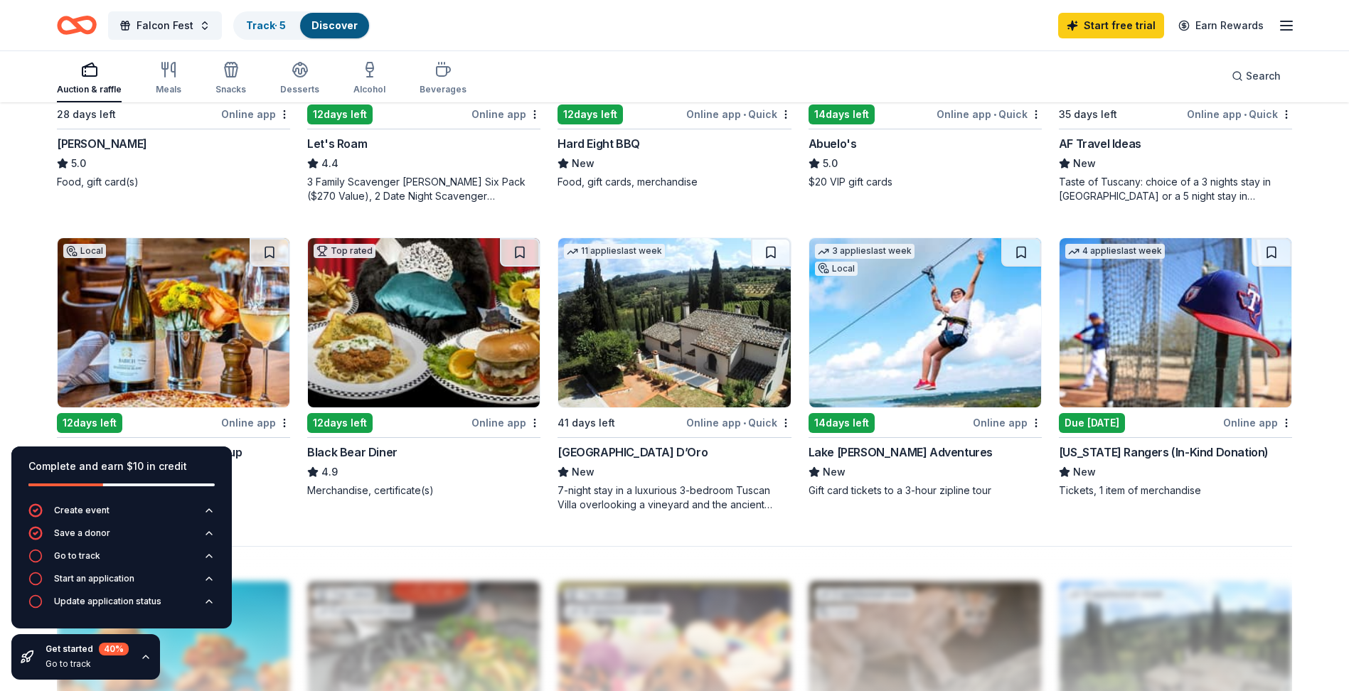
click at [464, 322] on img at bounding box center [424, 322] width 232 height 169
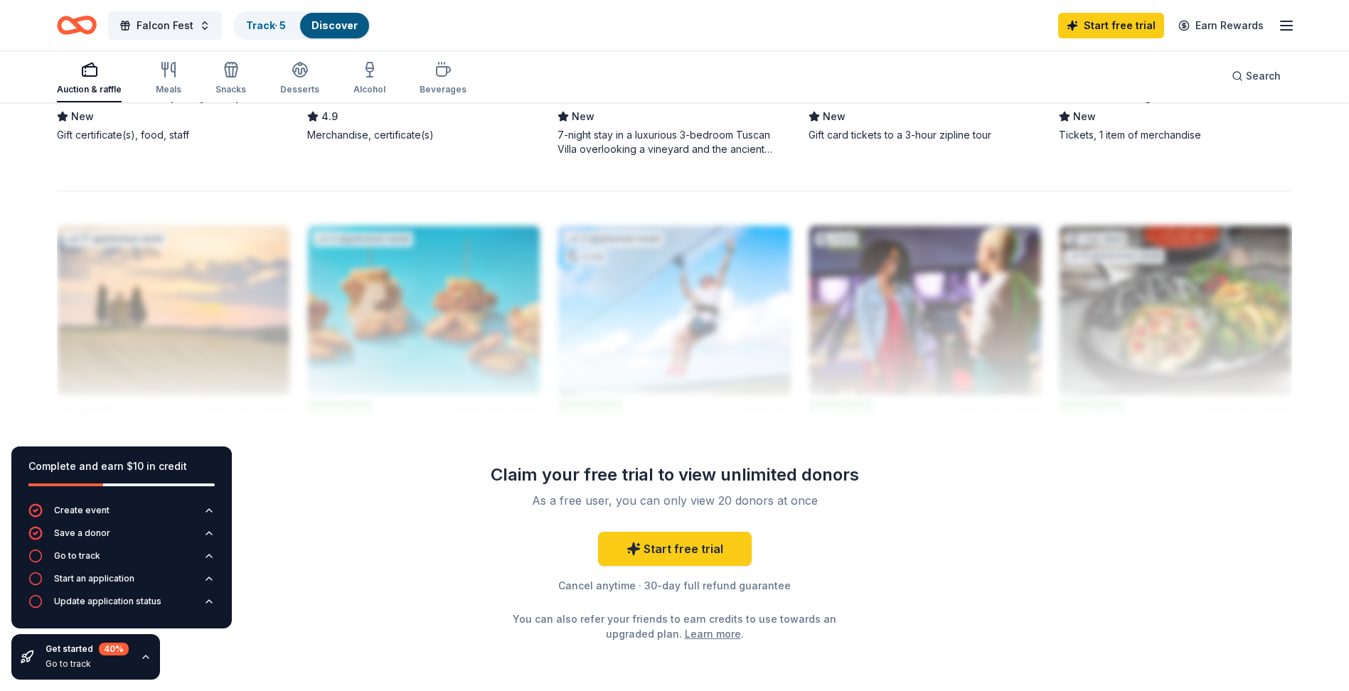
scroll to position [1376, 0]
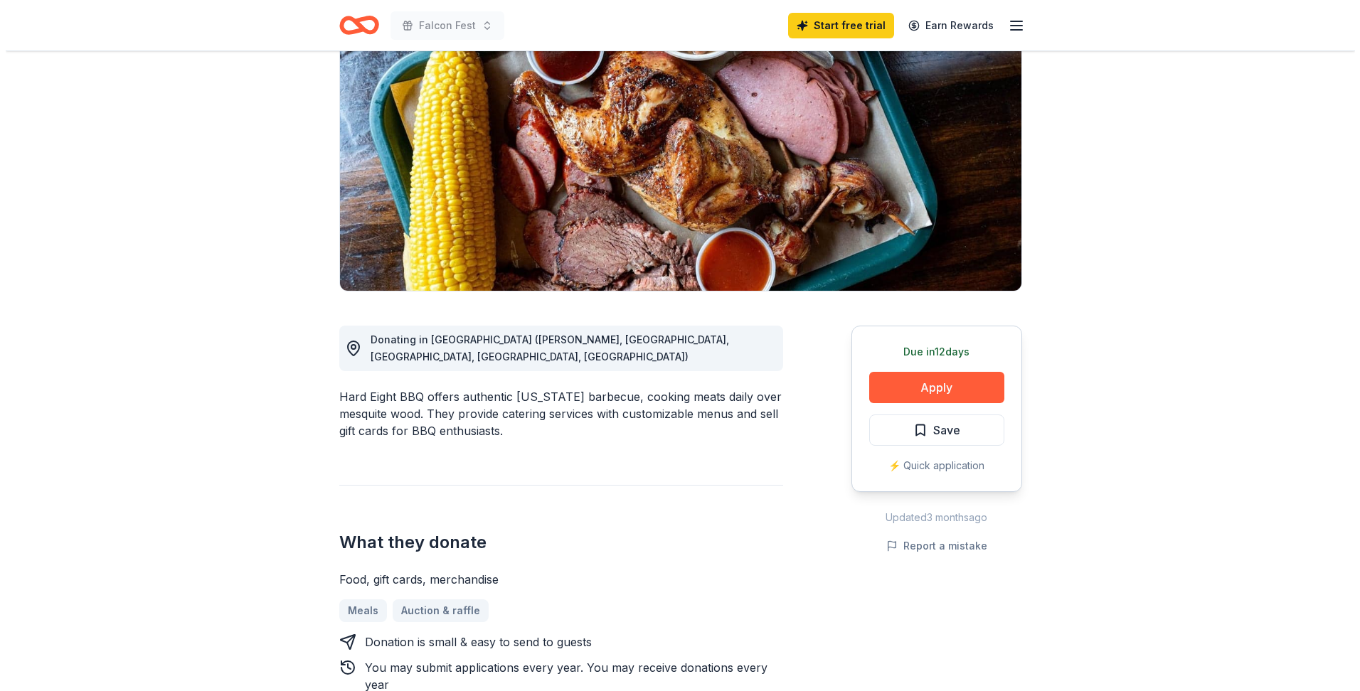
scroll to position [142, 0]
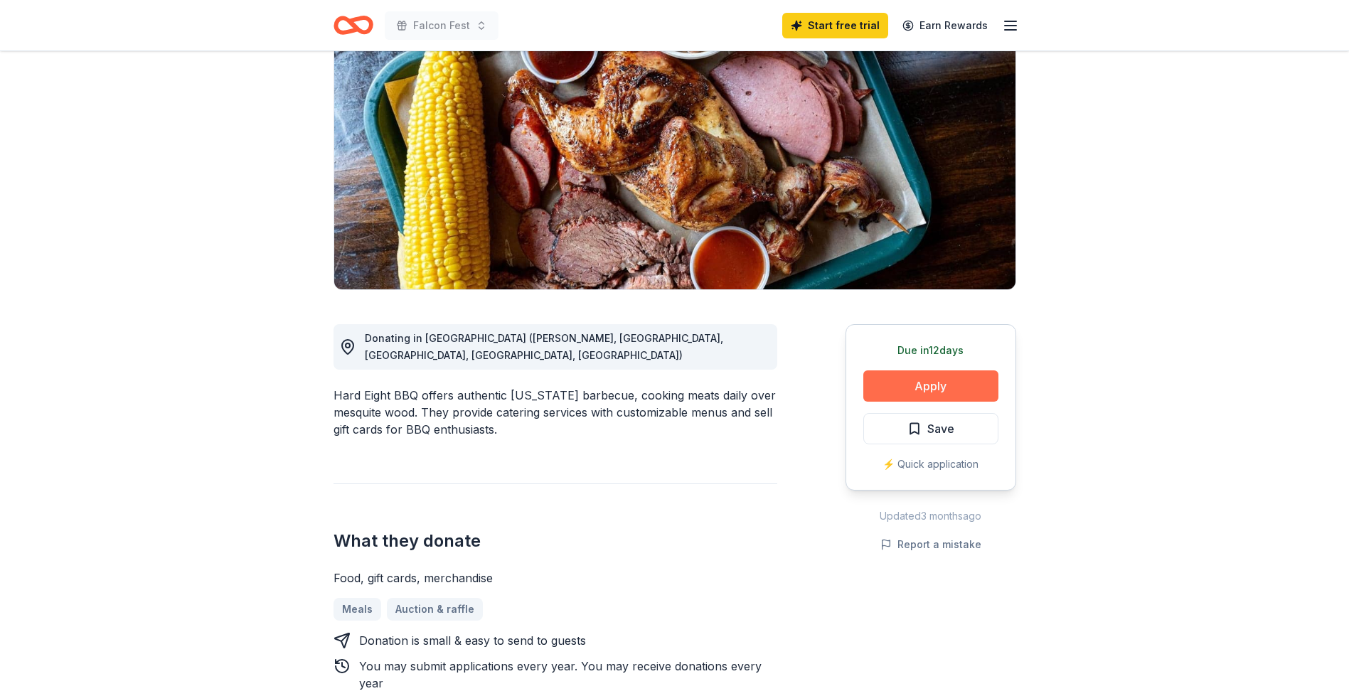
click at [948, 384] on button "Apply" at bounding box center [931, 386] width 135 height 31
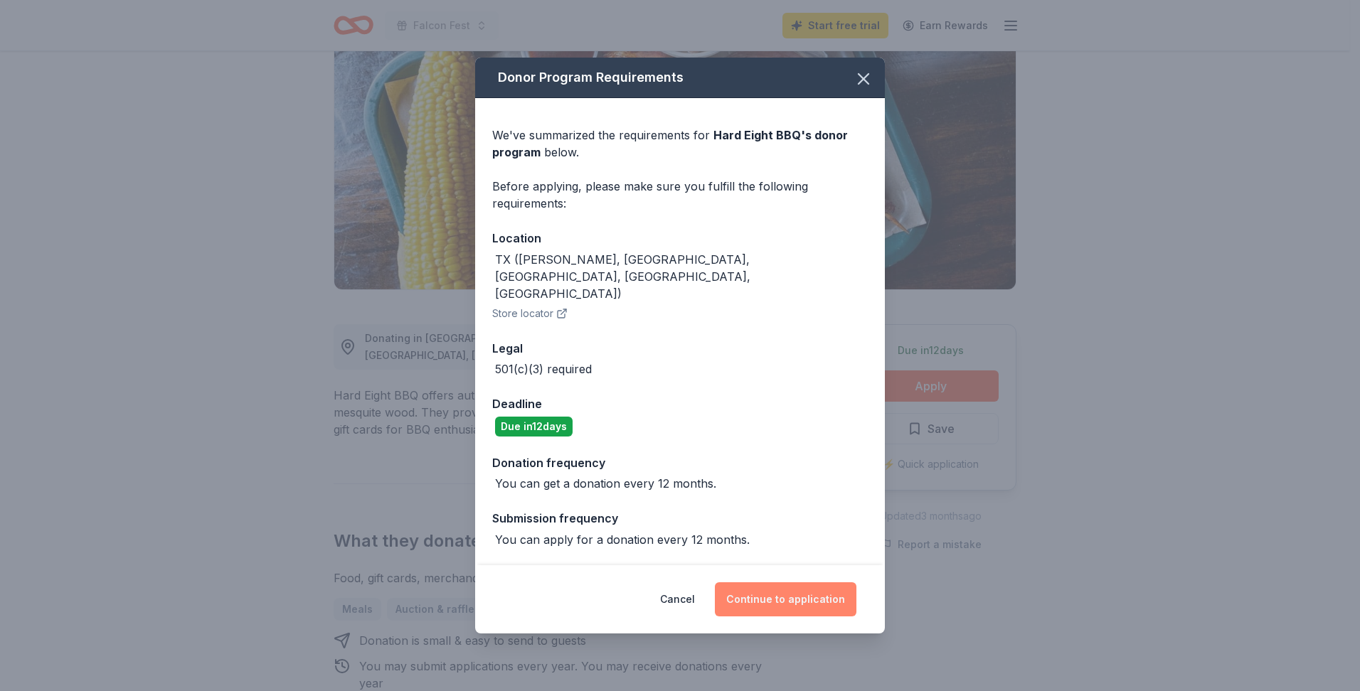
click at [784, 588] on button "Continue to application" at bounding box center [786, 600] width 142 height 34
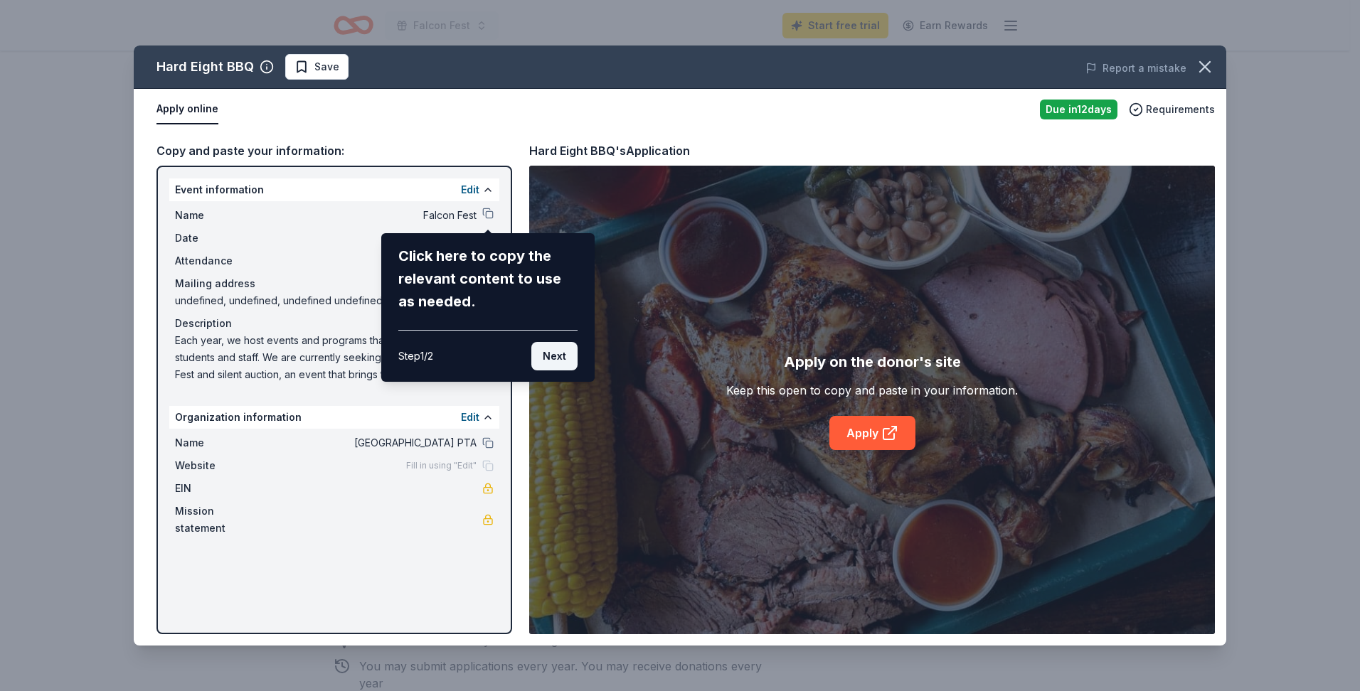
click at [544, 351] on button "Next" at bounding box center [554, 356] width 46 height 28
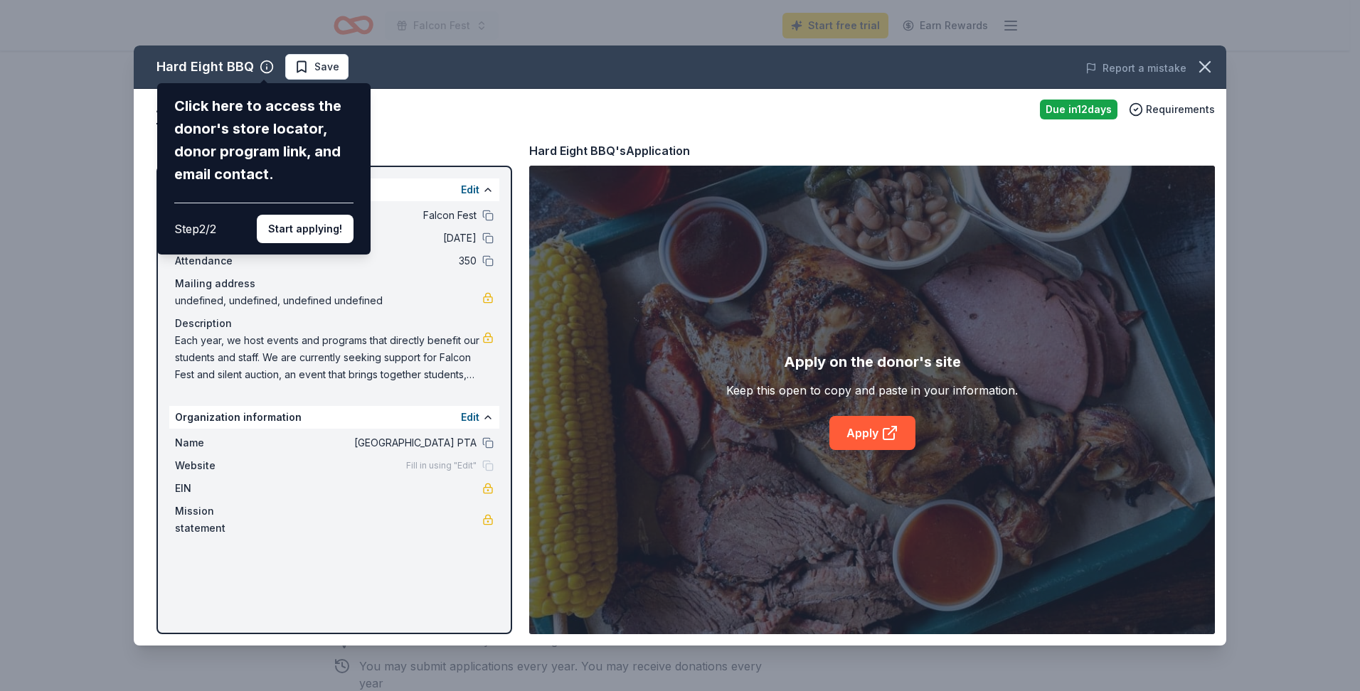
click at [853, 428] on div "Hard Eight BBQ Click here to access the donor's store locator, donor program li…" at bounding box center [680, 346] width 1093 height 600
click at [323, 230] on button "Start applying!" at bounding box center [305, 229] width 97 height 28
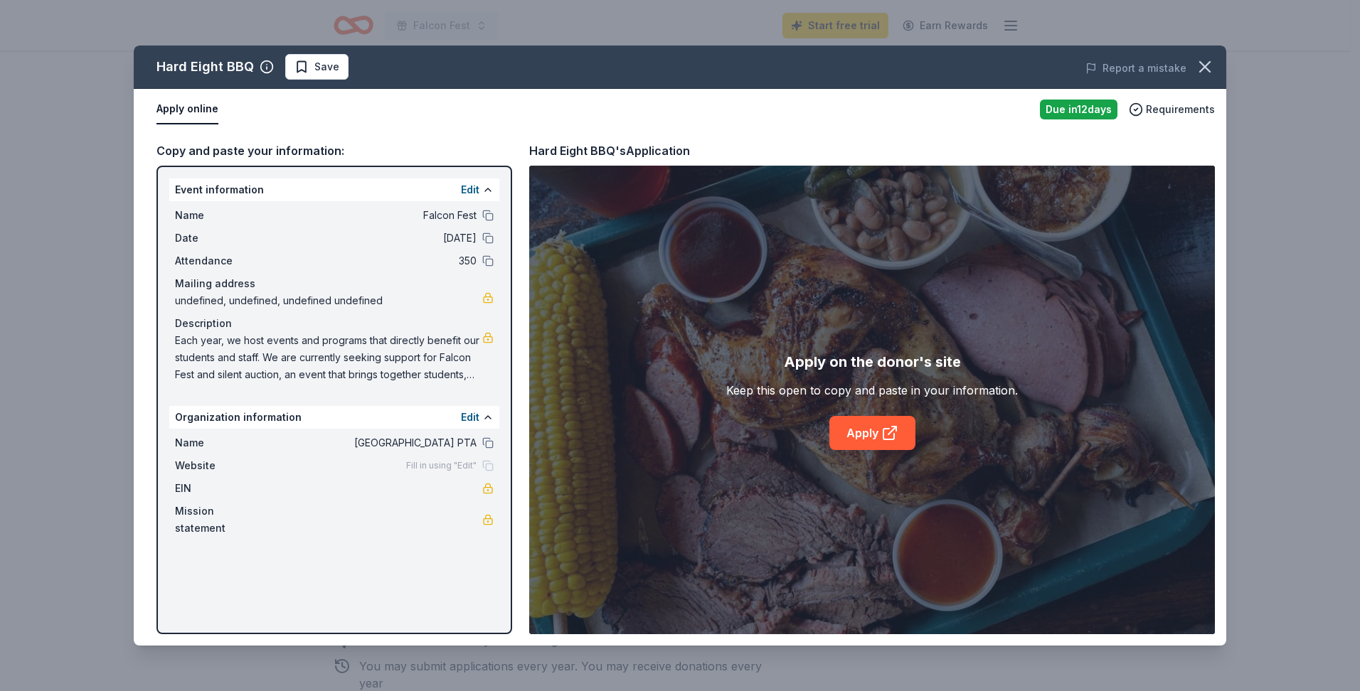
click at [875, 434] on div "Hard Eight BBQ Save Report a mistake Apply online Due [DATE] Requirements Copy …" at bounding box center [680, 346] width 1093 height 600
